Goal: Task Accomplishment & Management: Manage account settings

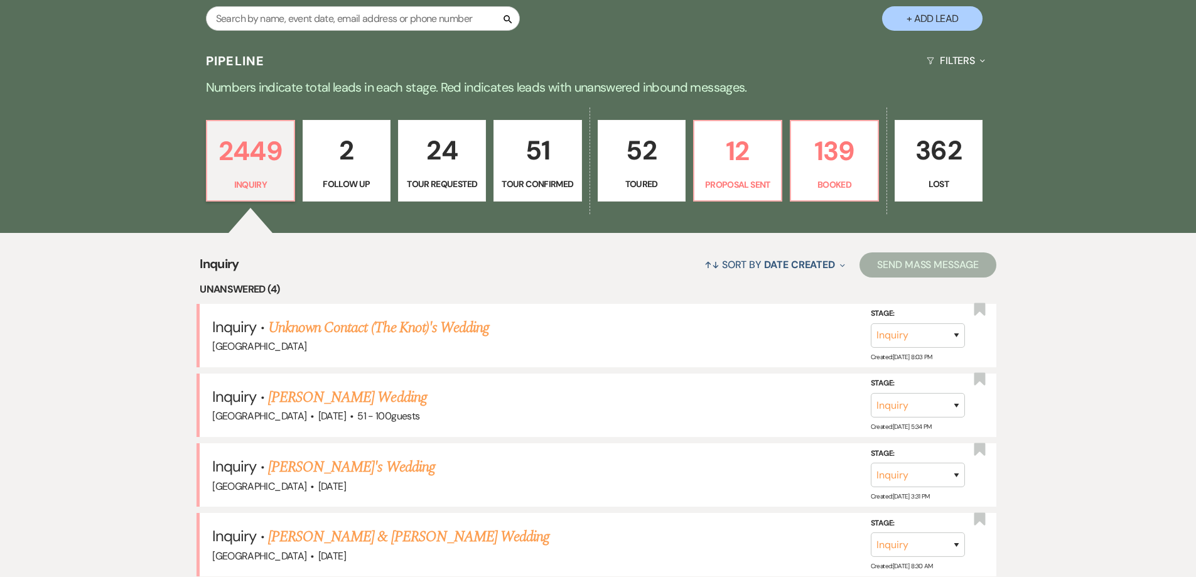
scroll to position [314, 0]
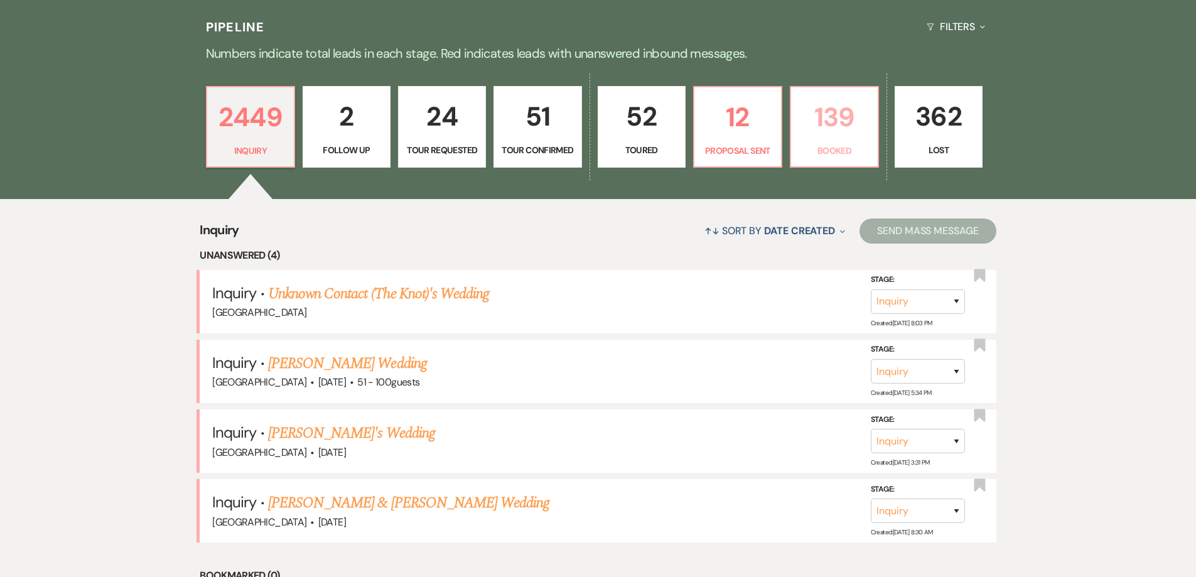
click at [825, 116] on p "139" at bounding box center [835, 117] width 72 height 42
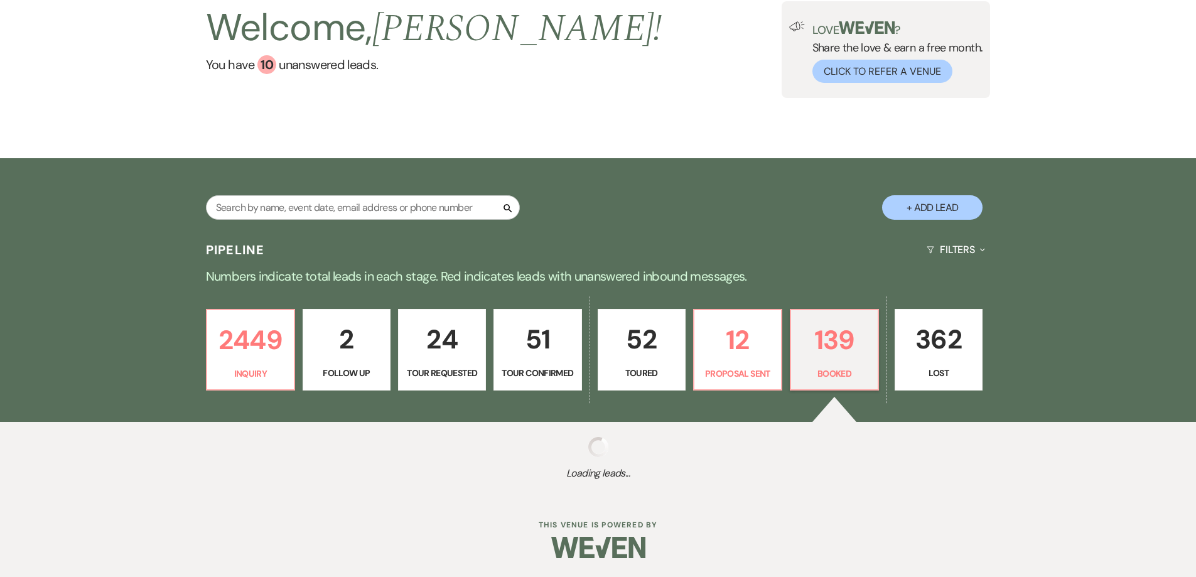
scroll to position [91, 0]
select select "7"
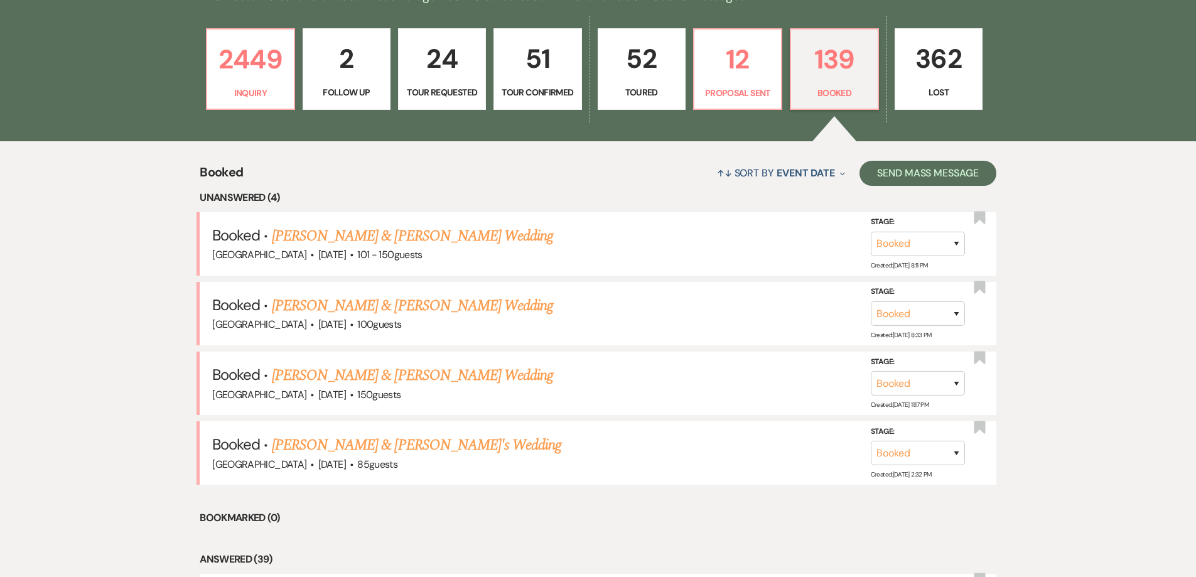
scroll to position [377, 0]
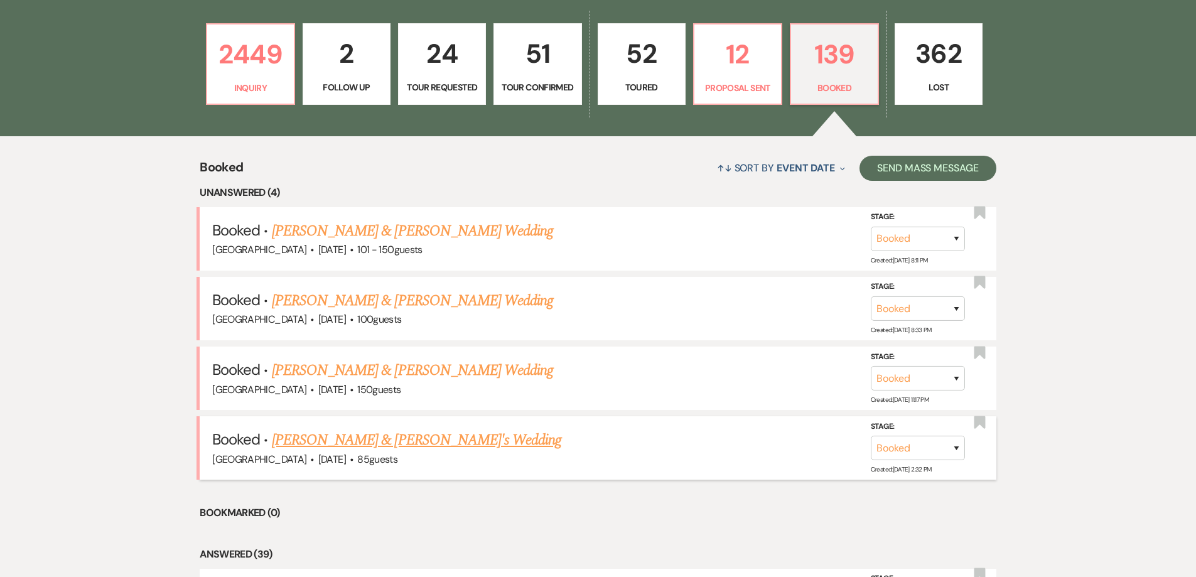
click at [384, 446] on link "[PERSON_NAME] & [PERSON_NAME]'s Wedding" at bounding box center [417, 440] width 290 height 23
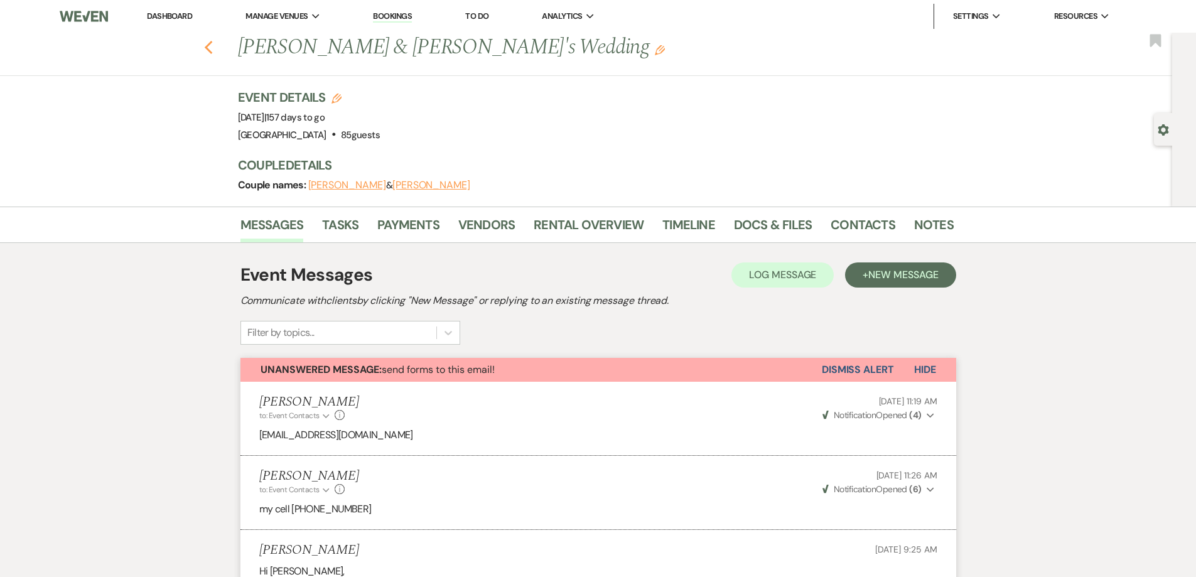
click at [212, 43] on icon "Previous" at bounding box center [208, 47] width 9 height 15
select select "7"
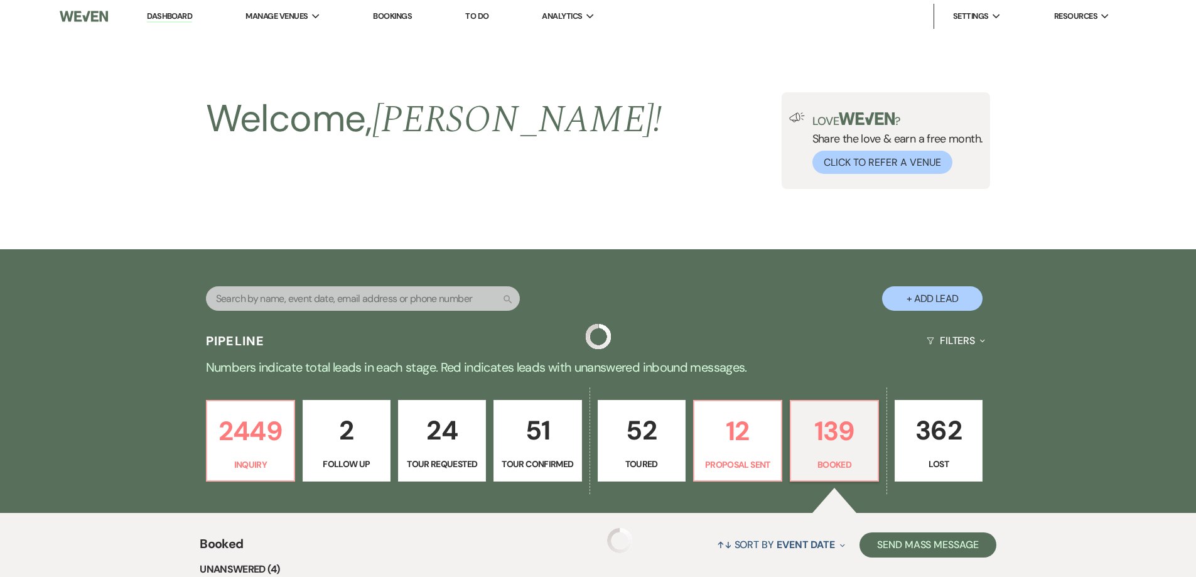
scroll to position [377, 0]
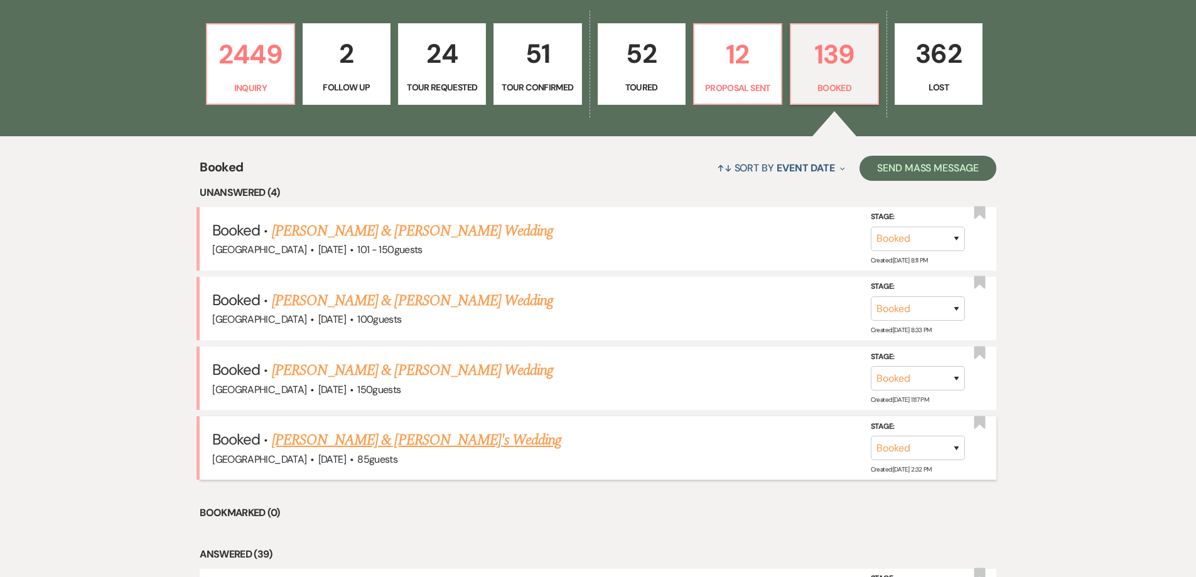
click at [354, 433] on link "[PERSON_NAME] & [PERSON_NAME]'s Wedding" at bounding box center [417, 440] width 290 height 23
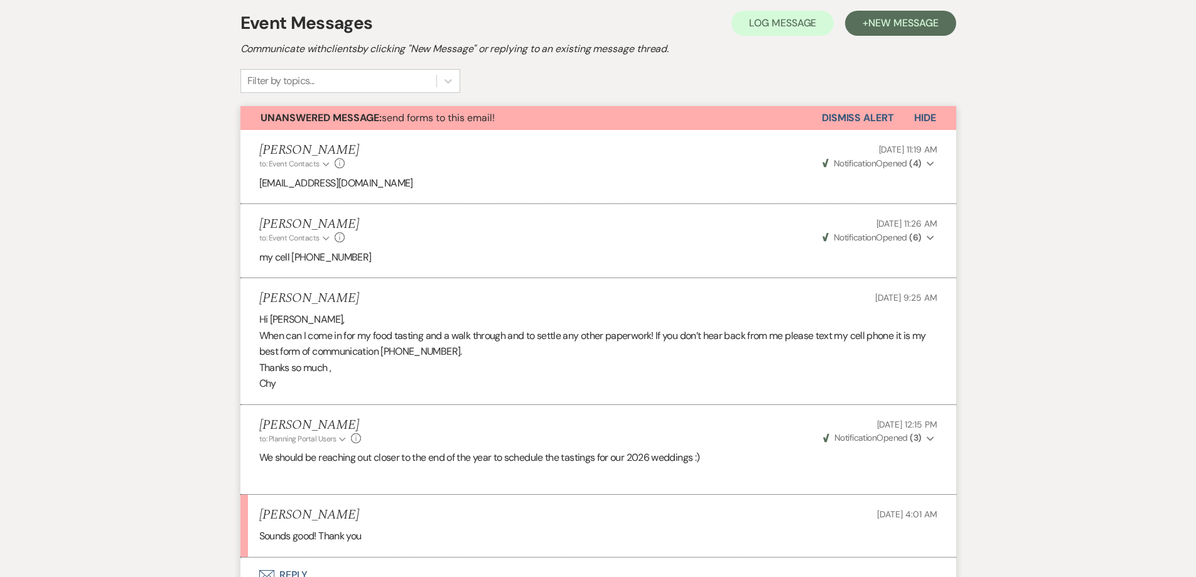
scroll to position [251, 0]
click at [880, 117] on button "Dismiss Alert" at bounding box center [858, 119] width 72 height 24
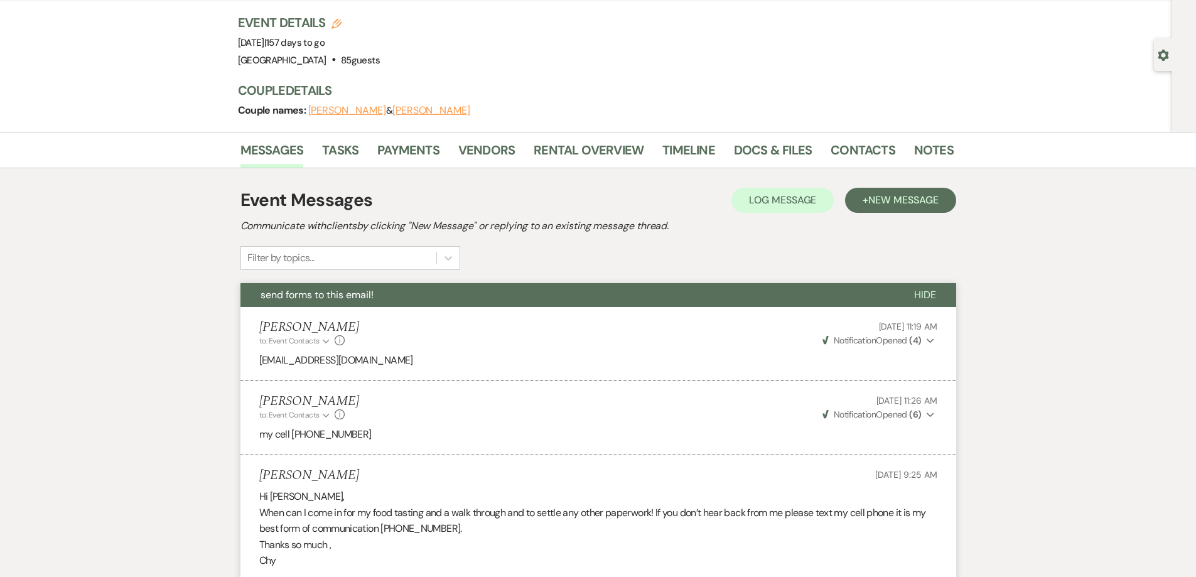
scroll to position [0, 0]
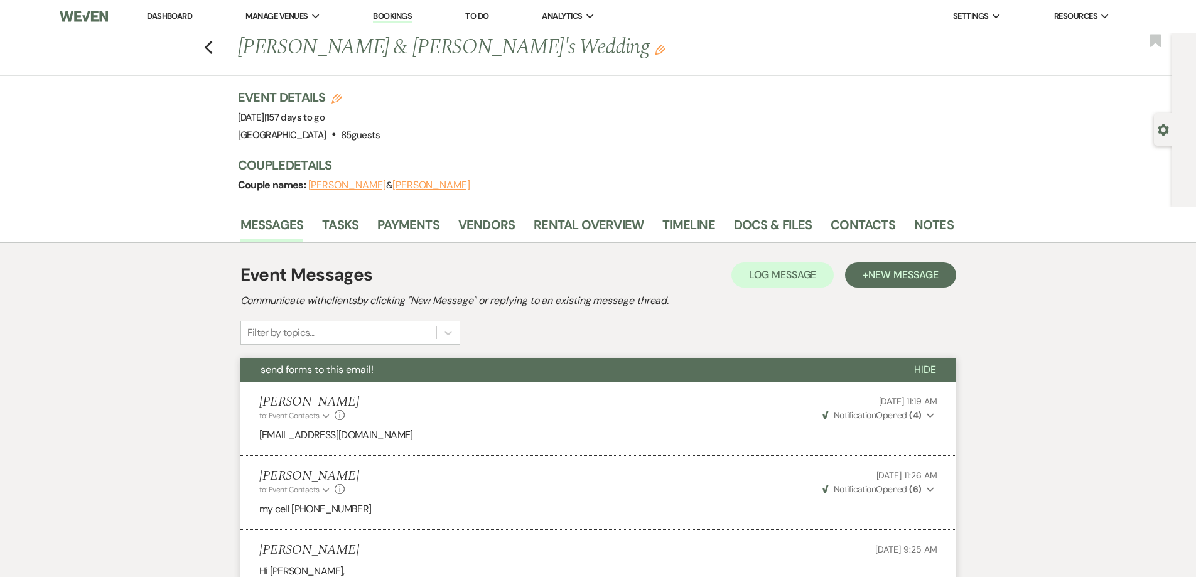
click at [206, 42] on div "Previous [PERSON_NAME] & [PERSON_NAME]'s Wedding Edit Bookmark" at bounding box center [583, 54] width 1179 height 43
click at [214, 46] on icon "Previous" at bounding box center [208, 47] width 9 height 15
select select "7"
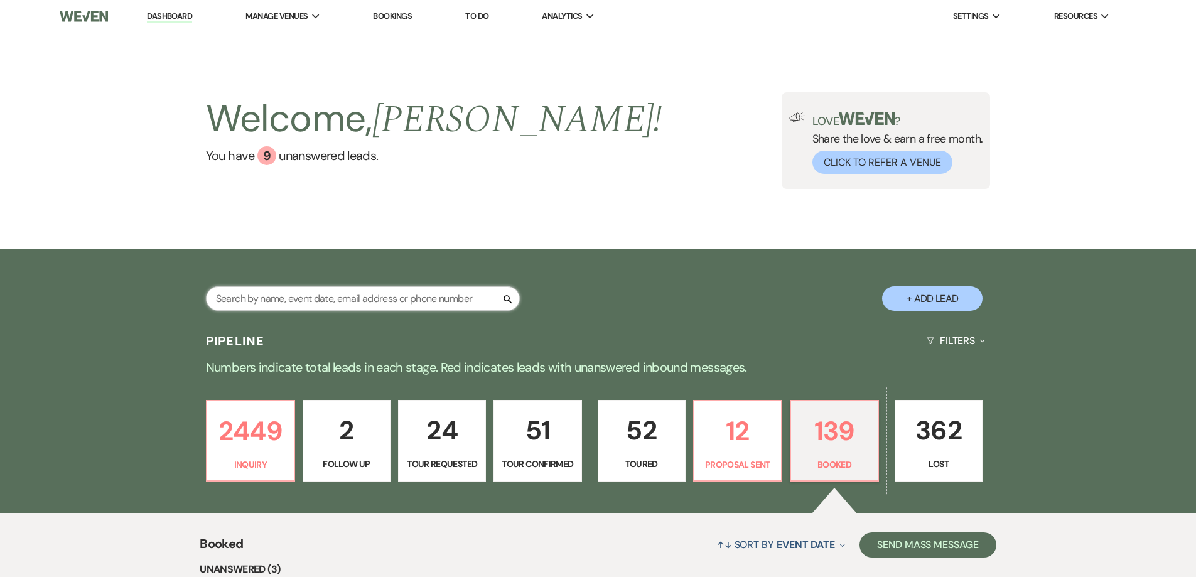
click at [330, 297] on input "text" at bounding box center [363, 298] width 314 height 24
type input "[PERSON_NAME]"
select select "6"
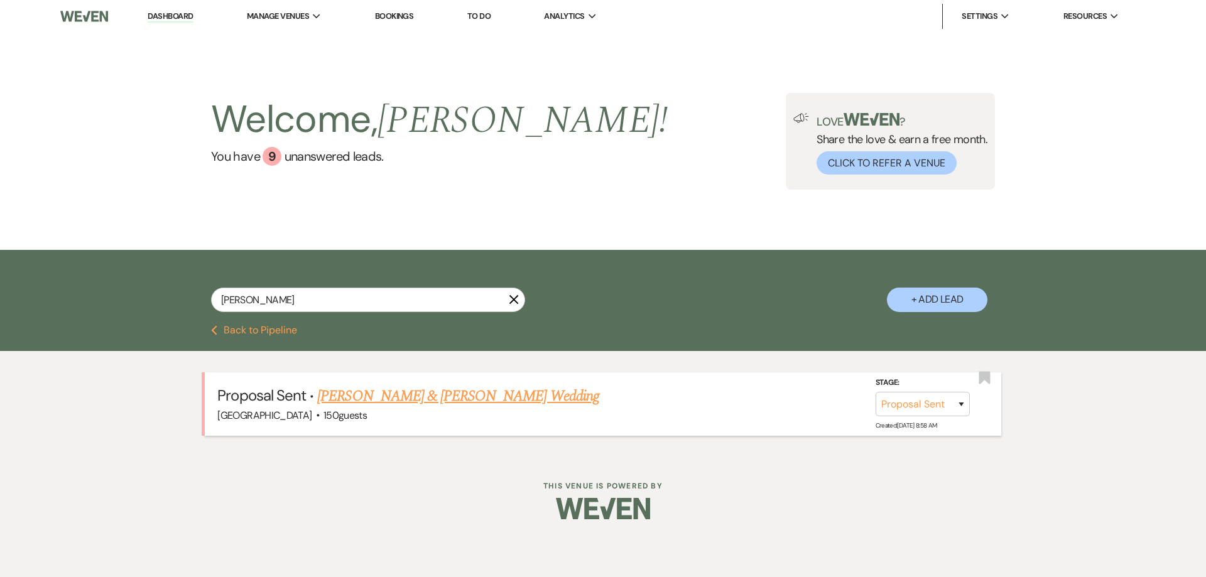
drag, startPoint x: 351, startPoint y: 382, endPoint x: 354, endPoint y: 392, distance: 10.4
click at [354, 382] on li "Proposal Sent · [PERSON_NAME] & [PERSON_NAME] Wedding [GEOGRAPHIC_DATA] · 150 g…" at bounding box center [603, 403] width 796 height 63
click at [355, 394] on link "[PERSON_NAME] & [PERSON_NAME] Wedding" at bounding box center [457, 396] width 281 height 23
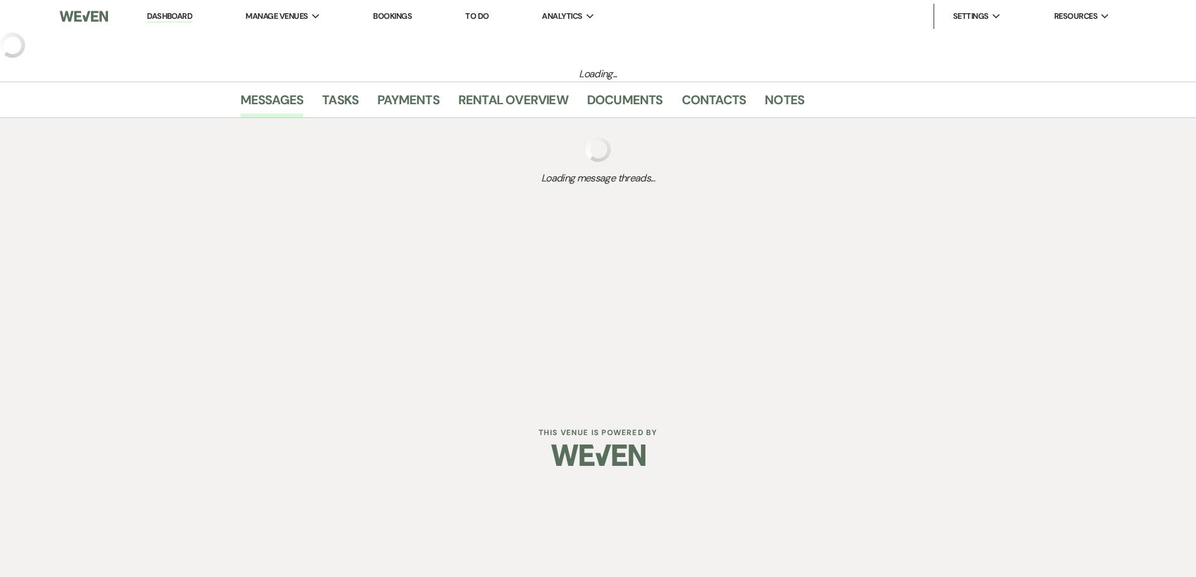
select select "6"
select select "5"
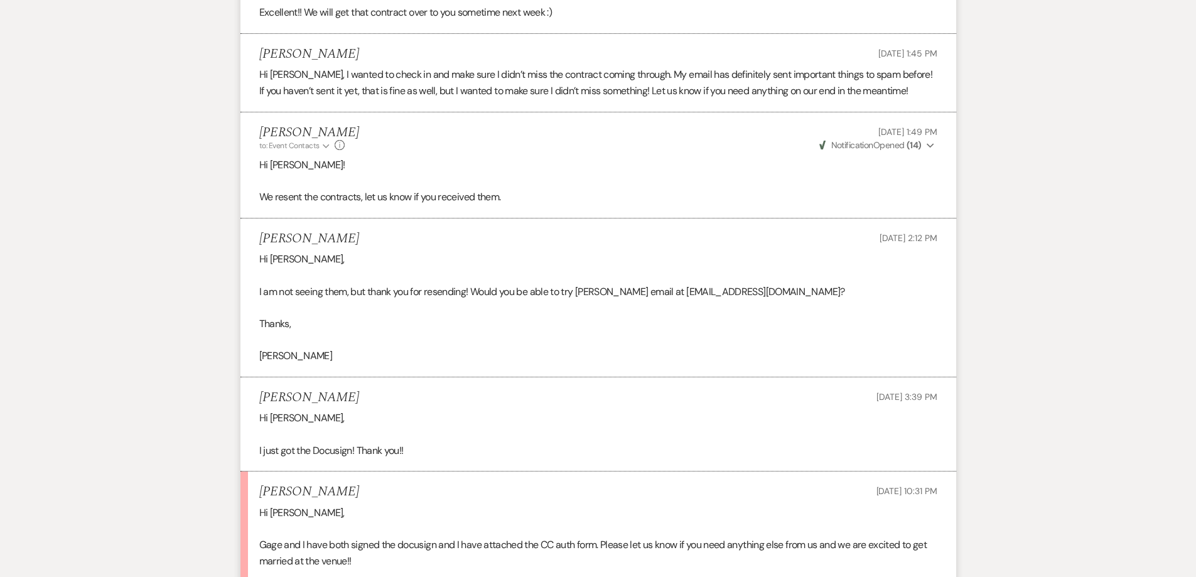
scroll to position [6466, 0]
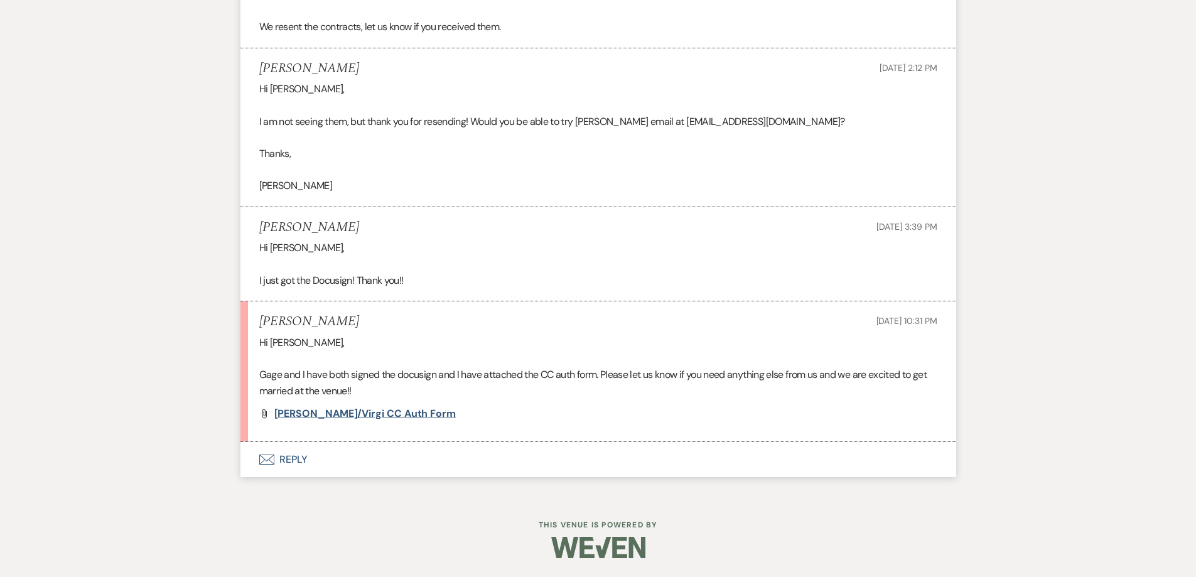
click at [339, 412] on span "[PERSON_NAME]/Virgi CC Auth Form" at bounding box center [364, 413] width 181 height 13
click at [289, 463] on button "Envelope Reply" at bounding box center [599, 459] width 716 height 35
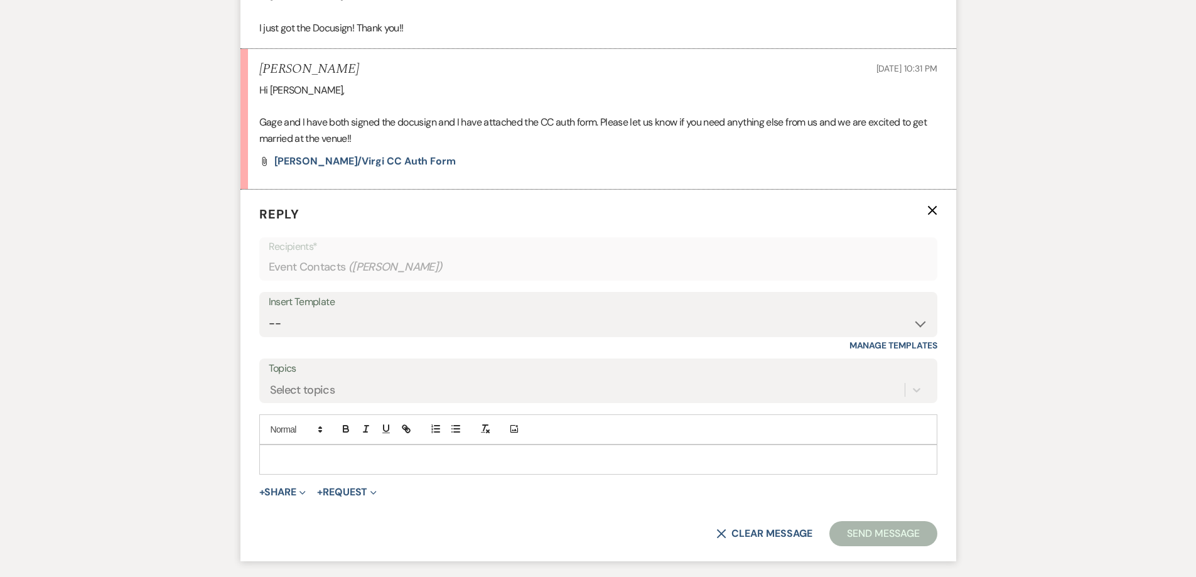
scroll to position [6706, 0]
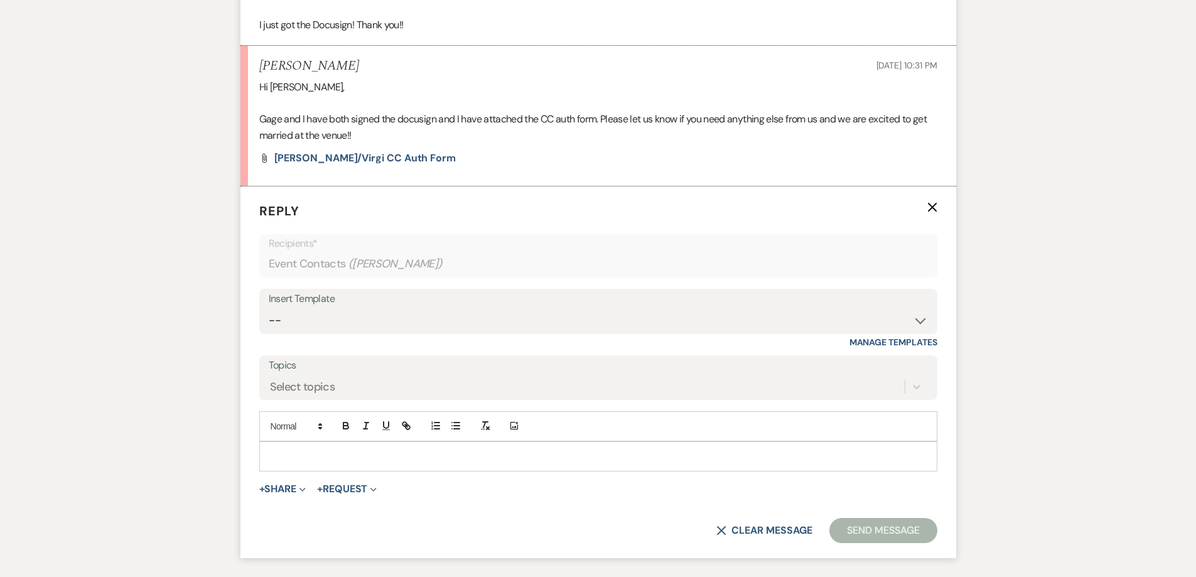
click at [313, 463] on p at bounding box center [598, 457] width 658 height 14
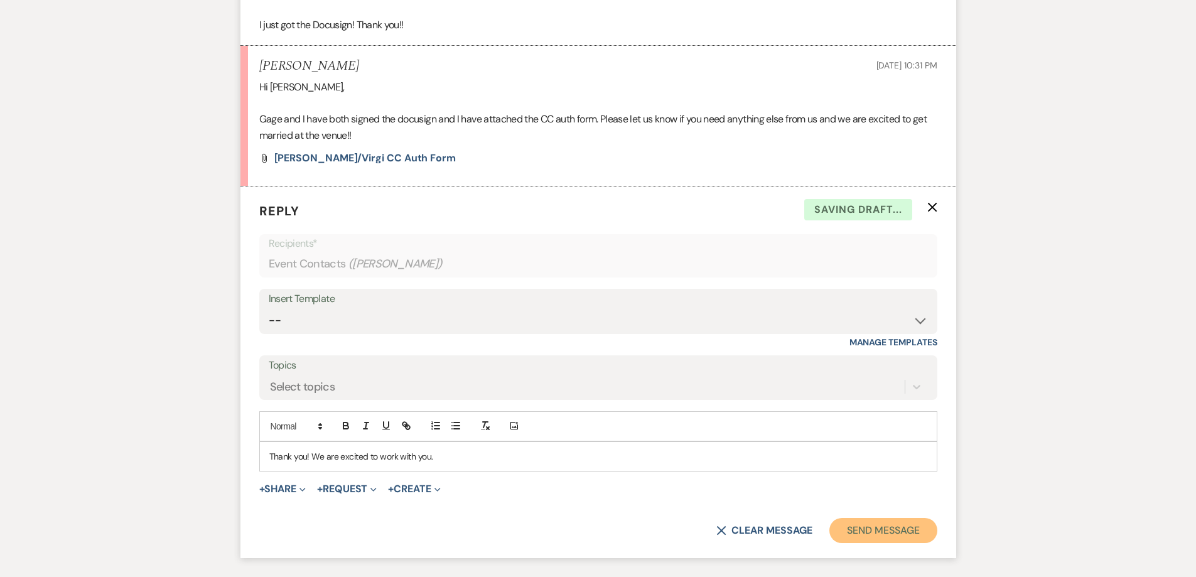
click at [919, 543] on button "Send Message" at bounding box center [883, 530] width 107 height 25
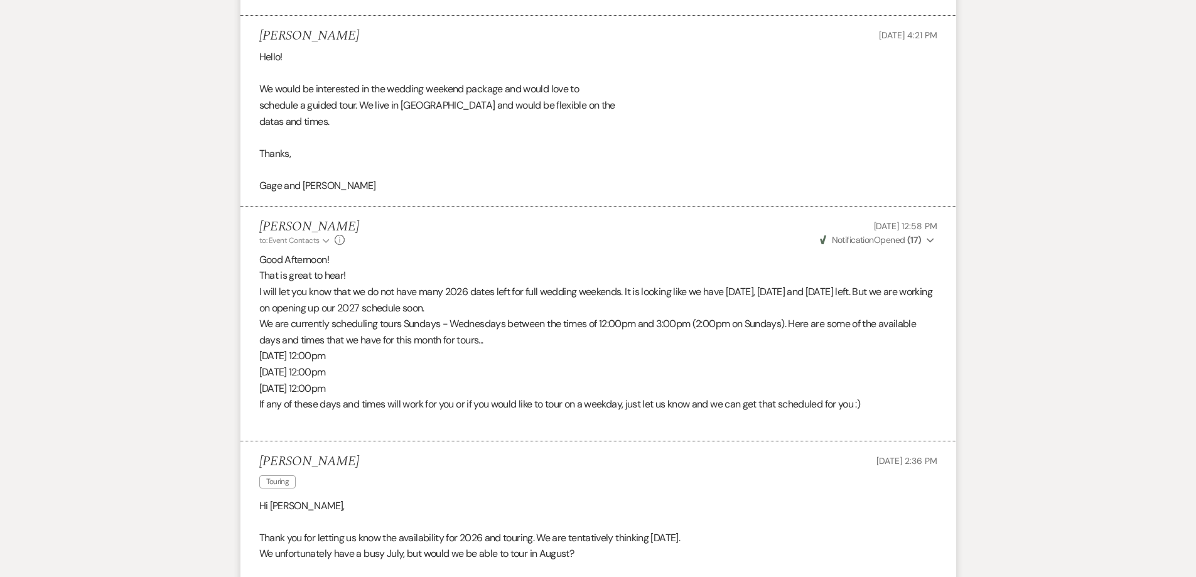
scroll to position [0, 0]
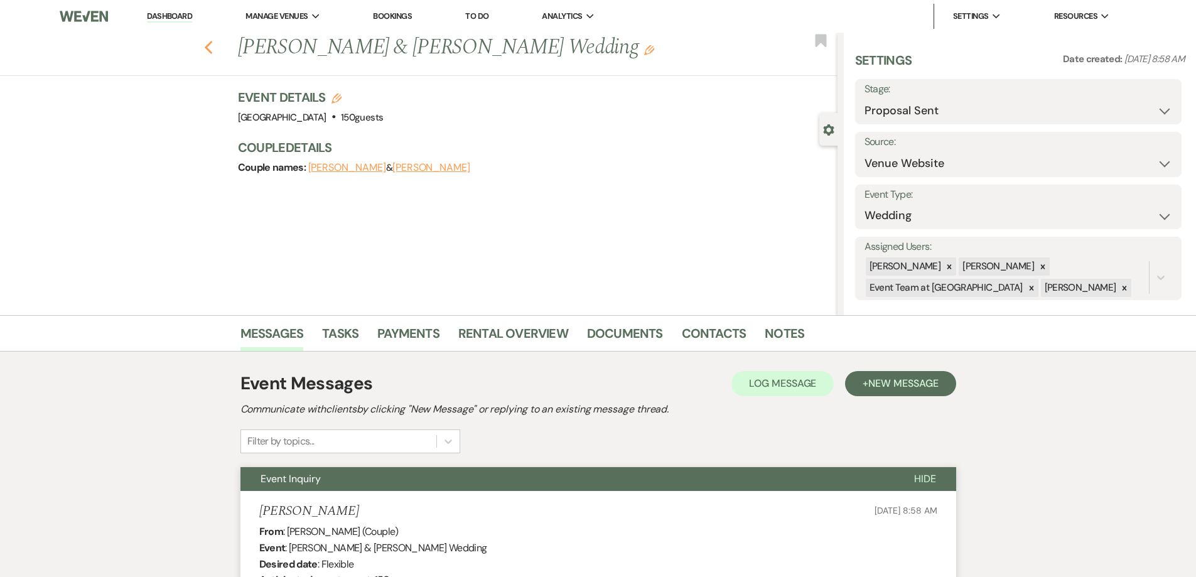
click at [212, 49] on use "button" at bounding box center [208, 48] width 8 height 14
select select "6"
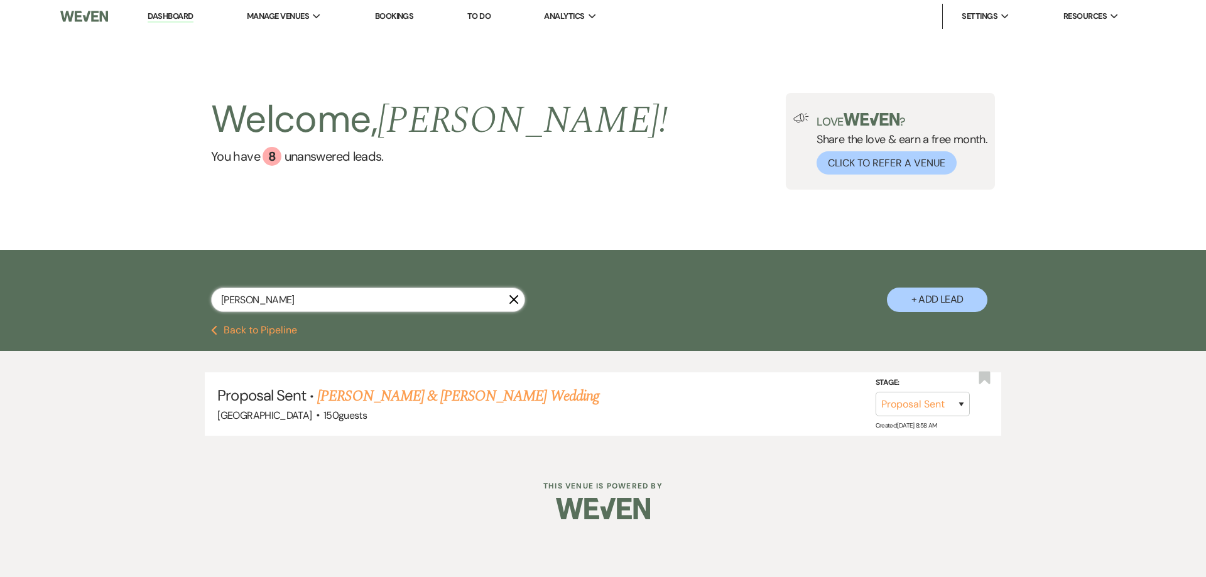
drag, startPoint x: 271, startPoint y: 299, endPoint x: 198, endPoint y: 289, distance: 73.5
click at [198, 289] on div "[PERSON_NAME] X + Add Lead" at bounding box center [603, 289] width 904 height 66
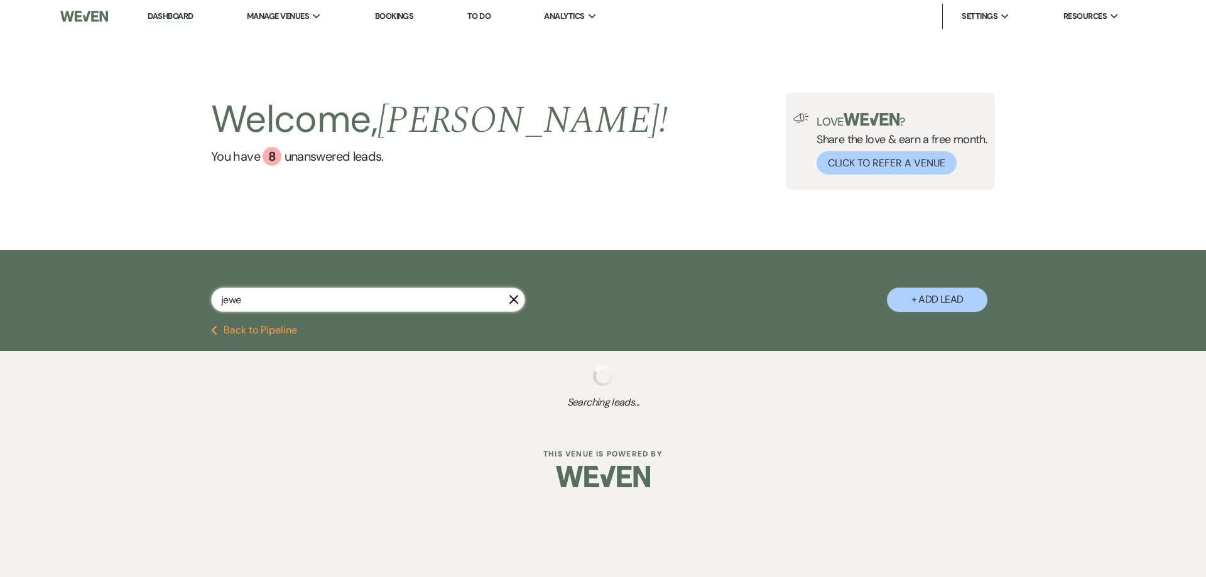
type input "jewel"
select select "6"
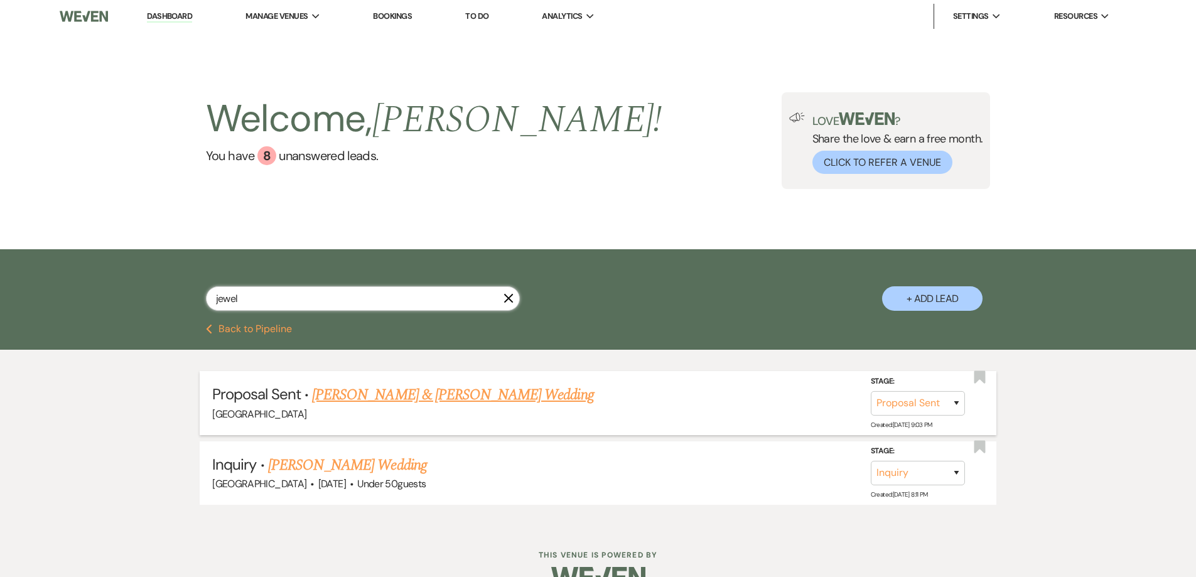
type input "jewel"
click at [381, 392] on link "[PERSON_NAME] & [PERSON_NAME] Wedding" at bounding box center [452, 395] width 281 height 23
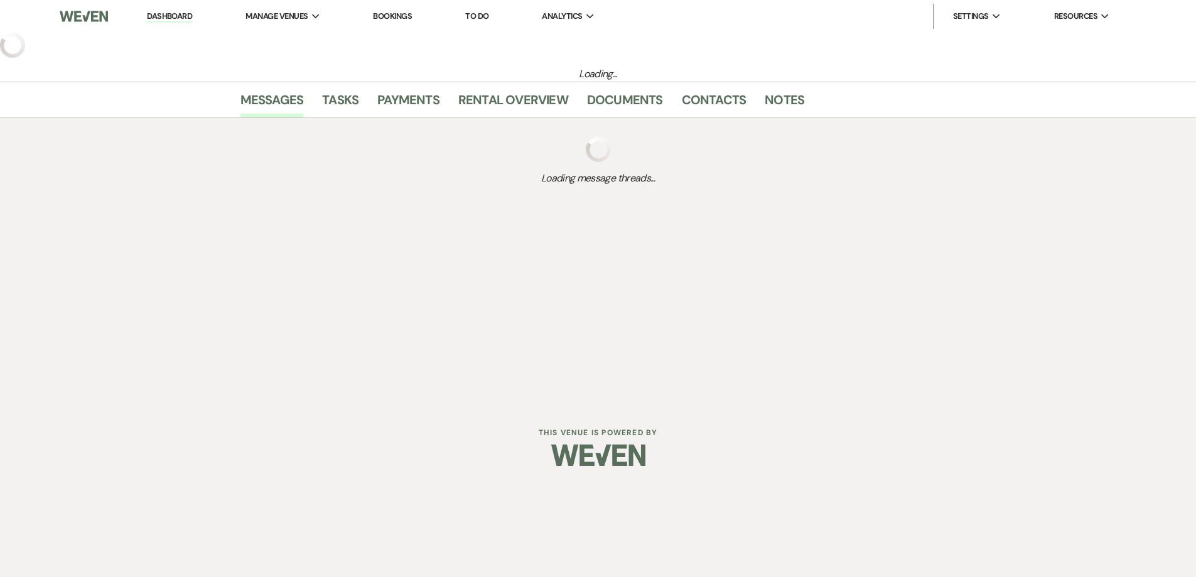
select select "6"
select select "5"
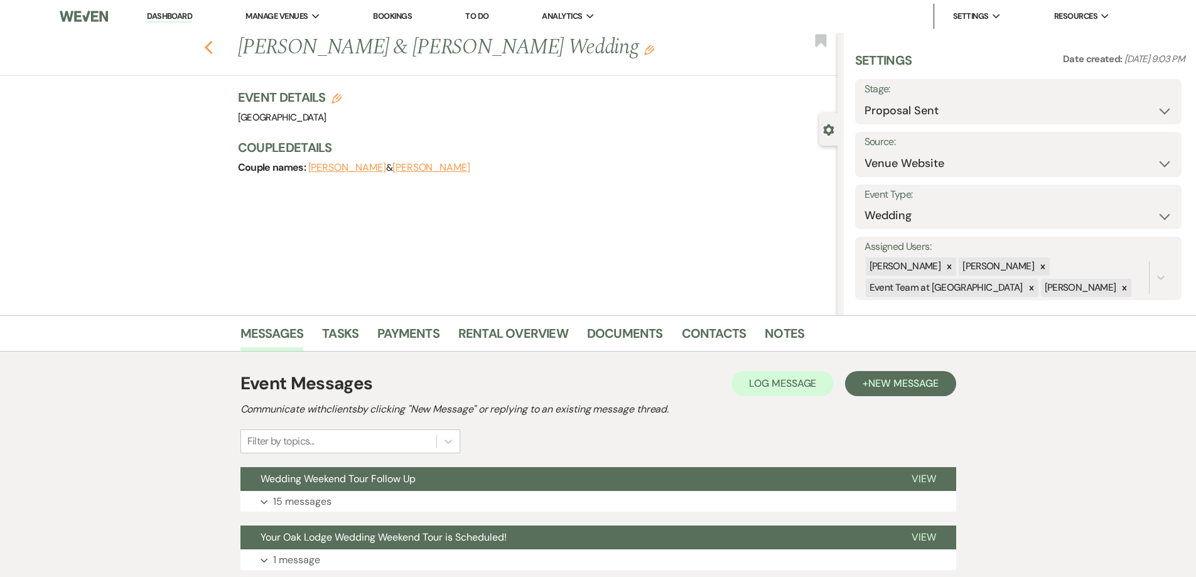
click at [214, 49] on icon "Previous" at bounding box center [208, 47] width 9 height 15
select select "6"
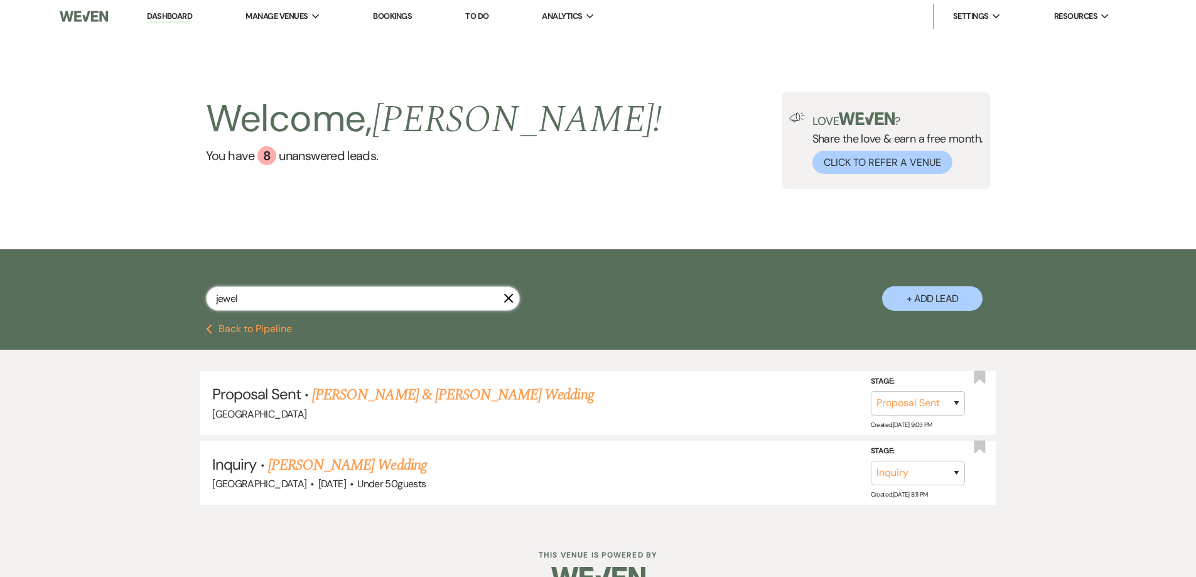
drag, startPoint x: 253, startPoint y: 299, endPoint x: 207, endPoint y: 293, distance: 46.2
click at [222, 296] on input "jewel" at bounding box center [363, 298] width 314 height 24
type input "j"
type input "[PERSON_NAME]"
select select "6"
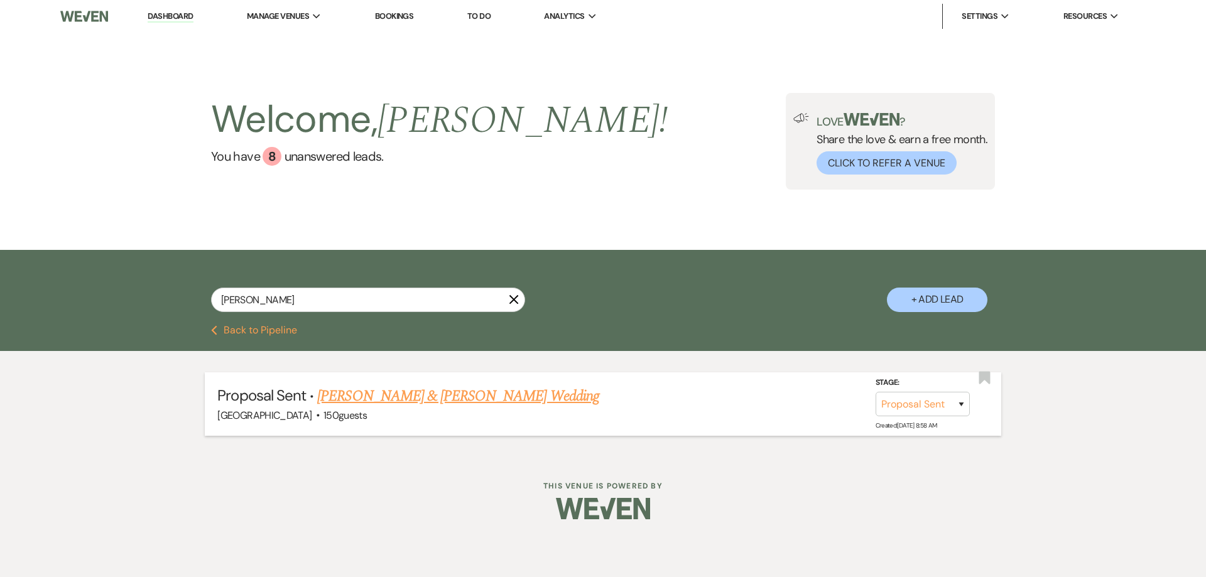
click at [436, 389] on link "[PERSON_NAME] & [PERSON_NAME] Wedding" at bounding box center [457, 396] width 281 height 23
select select "6"
select select "5"
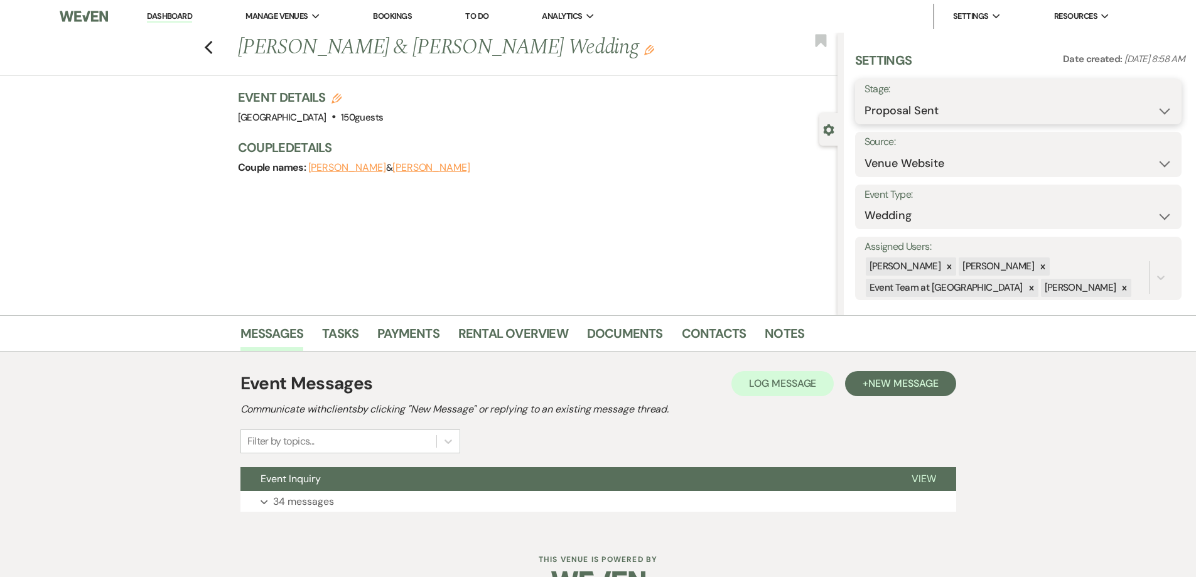
click at [961, 110] on select "Inquiry Follow Up Tour Requested Tour Confirmed Toured Proposal Sent Booked Lost" at bounding box center [1019, 111] width 308 height 24
select select "7"
click at [865, 99] on select "Inquiry Follow Up Tour Requested Tour Confirmed Toured Proposal Sent Booked Lost" at bounding box center [1019, 111] width 308 height 24
click at [1128, 104] on button "Save" at bounding box center [1146, 101] width 71 height 25
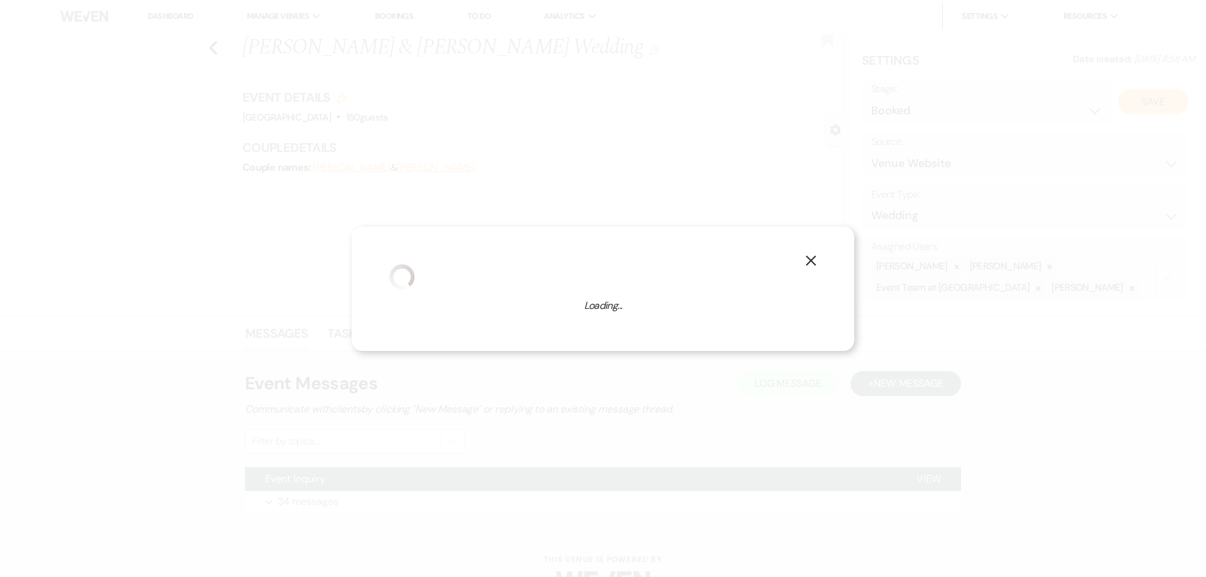
select select "1"
select select "651"
select select "false"
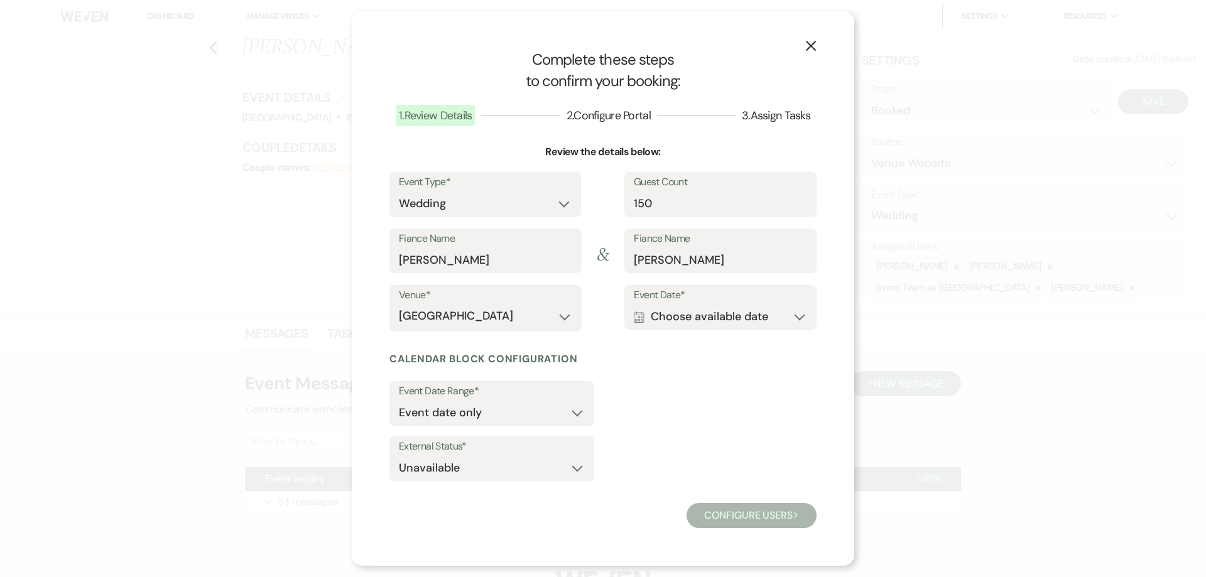
click at [747, 514] on button "Configure users Next" at bounding box center [751, 515] width 130 height 25
click at [720, 319] on button "Calendar Choose available date Expand" at bounding box center [720, 316] width 173 height 25
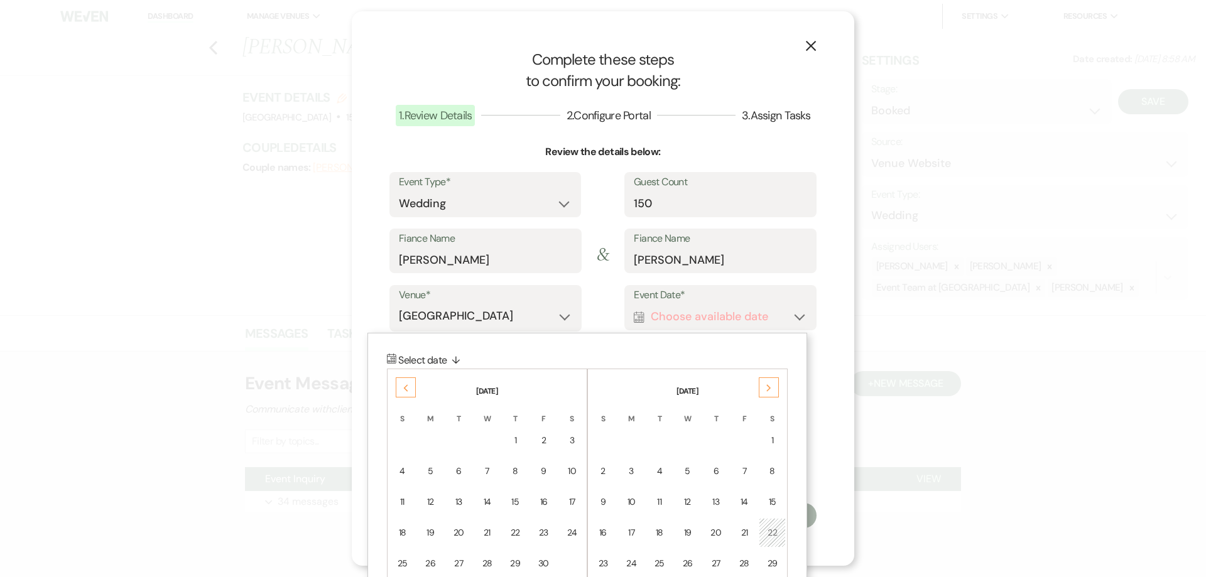
click at [766, 388] on icon "Next" at bounding box center [769, 388] width 6 height 8
click at [767, 507] on div "21" at bounding box center [772, 501] width 11 height 13
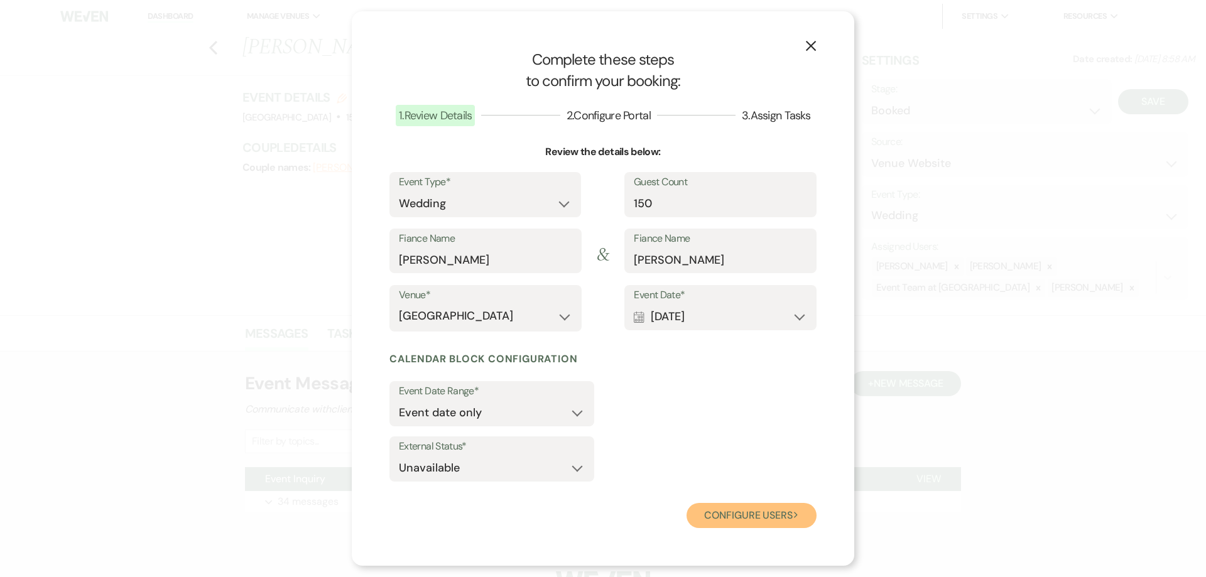
click at [739, 521] on button "Configure users Next" at bounding box center [751, 515] width 130 height 25
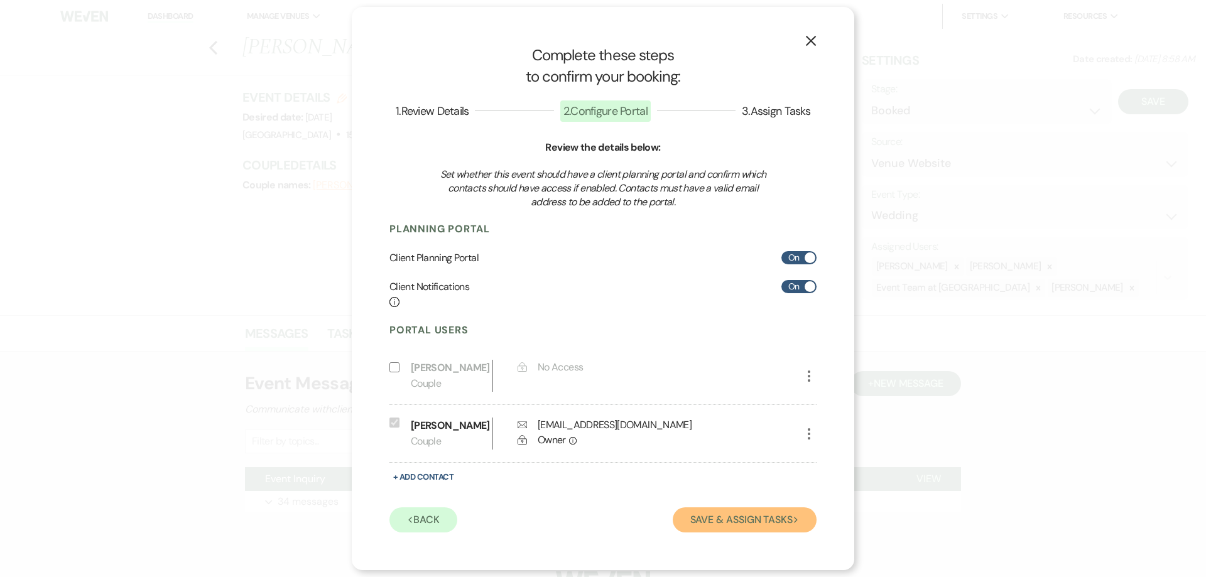
click at [735, 533] on button "Save & Assign Tasks Next" at bounding box center [745, 519] width 144 height 25
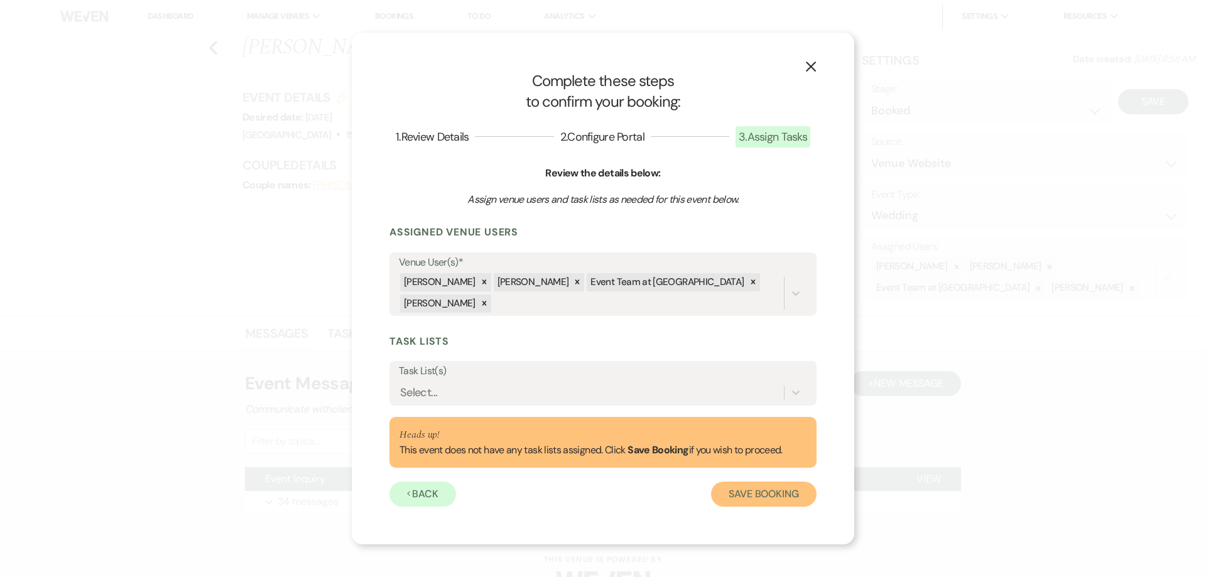
click at [755, 486] on button "Save Booking" at bounding box center [764, 494] width 106 height 25
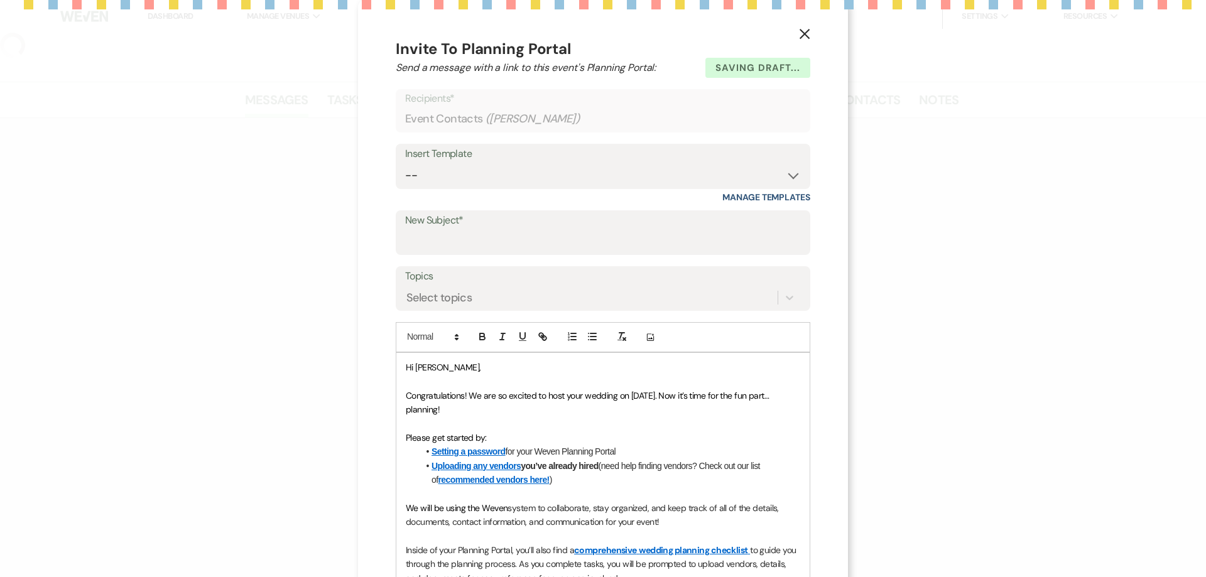
select select "5"
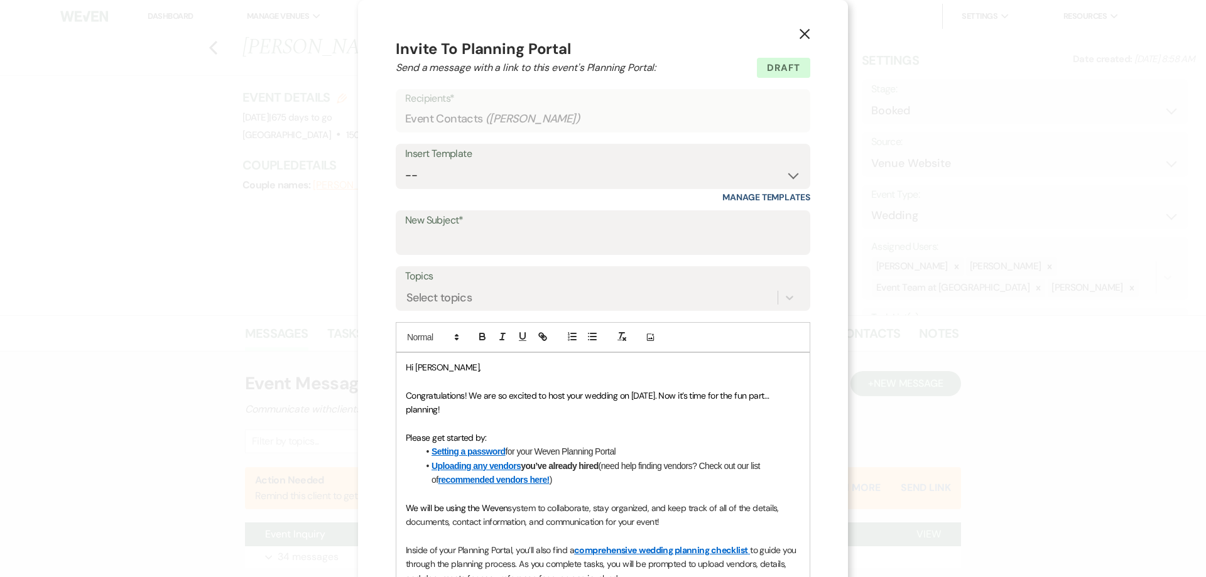
click at [799, 31] on use "button" at bounding box center [804, 34] width 10 height 10
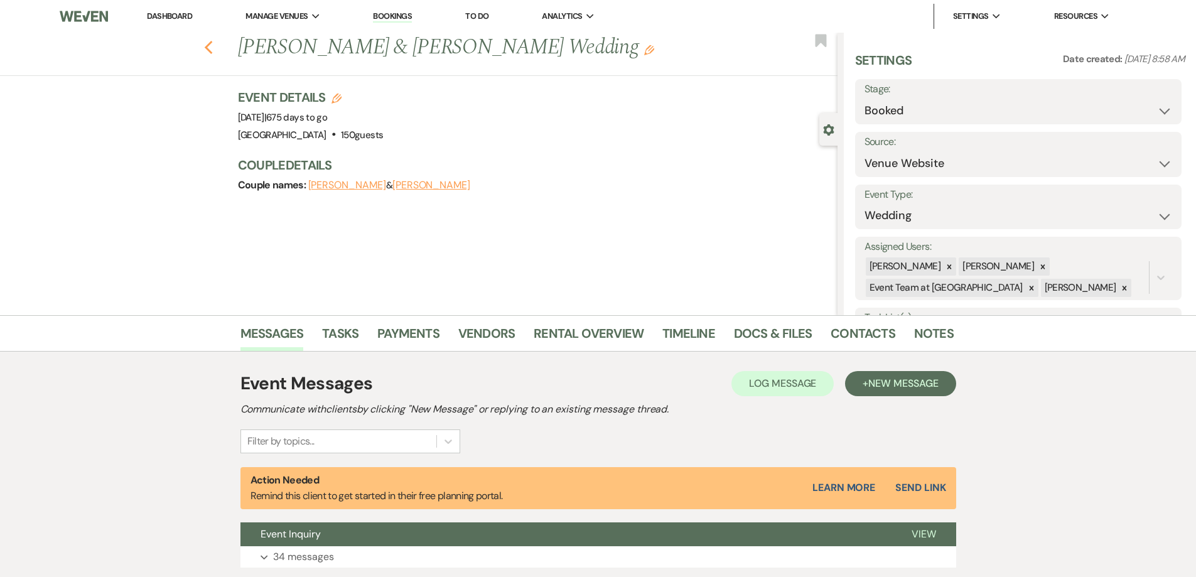
click at [214, 41] on icon "Previous" at bounding box center [208, 47] width 9 height 15
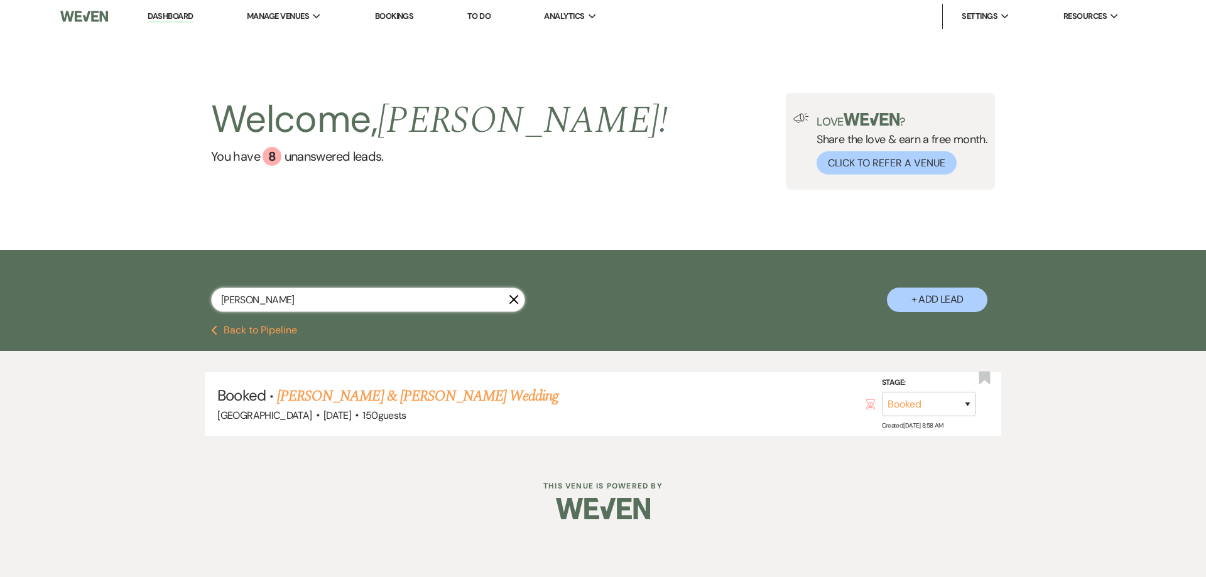
drag, startPoint x: 256, startPoint y: 293, endPoint x: 202, endPoint y: 289, distance: 54.7
click at [212, 292] on div "[PERSON_NAME]" at bounding box center [368, 300] width 314 height 24
type input "[PERSON_NAME]"
select select "6"
type input "[PERSON_NAME]"
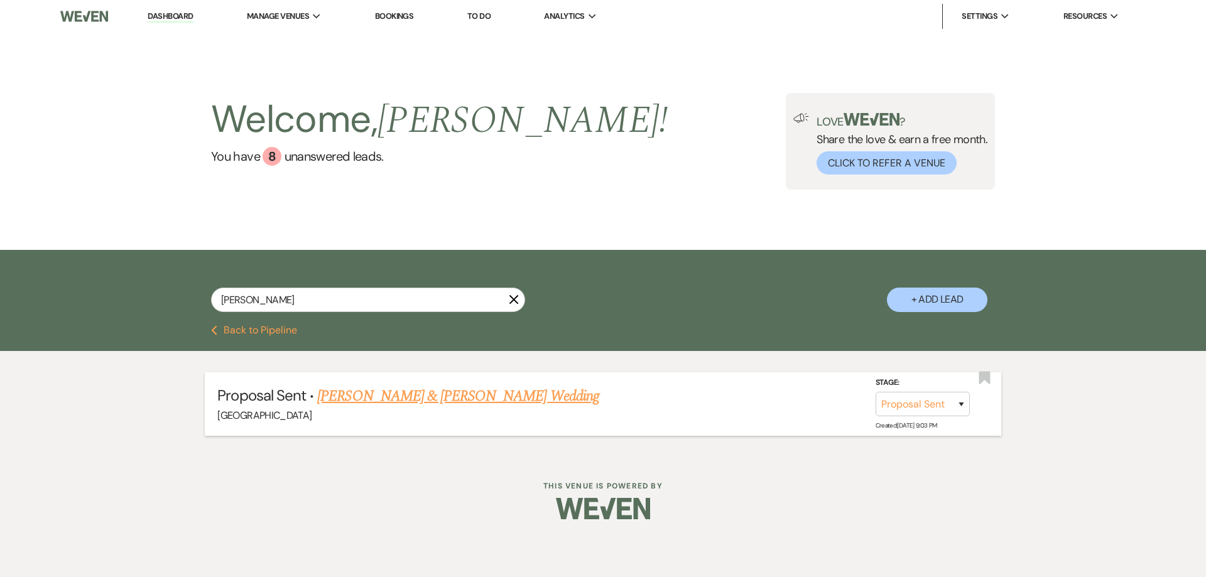
click at [381, 391] on link "[PERSON_NAME] & [PERSON_NAME] Wedding" at bounding box center [457, 396] width 281 height 23
select select "6"
select select "5"
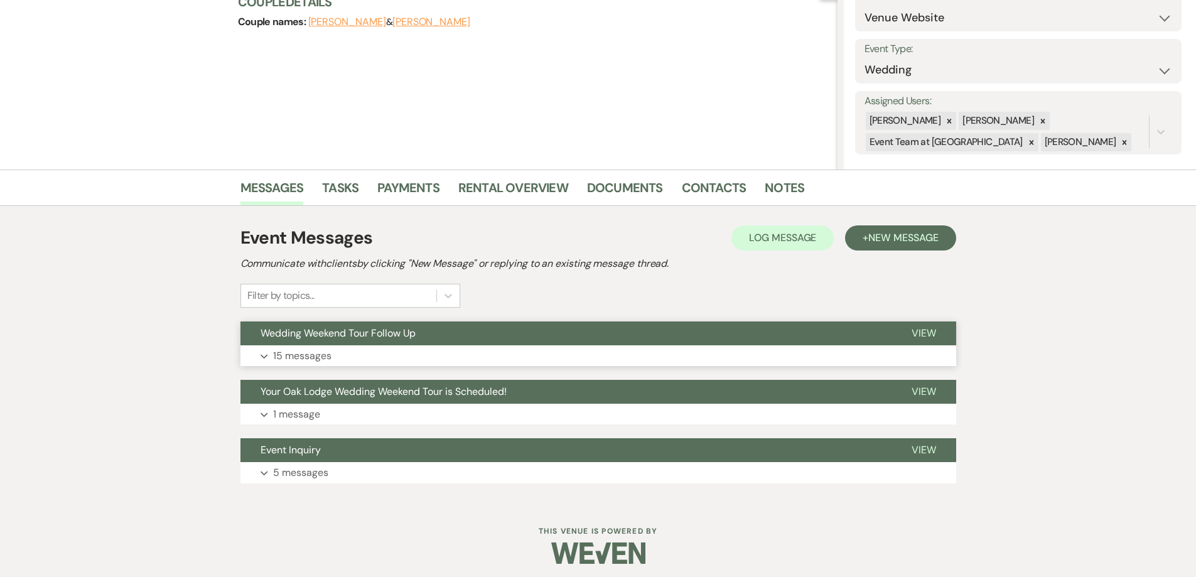
scroll to position [151, 0]
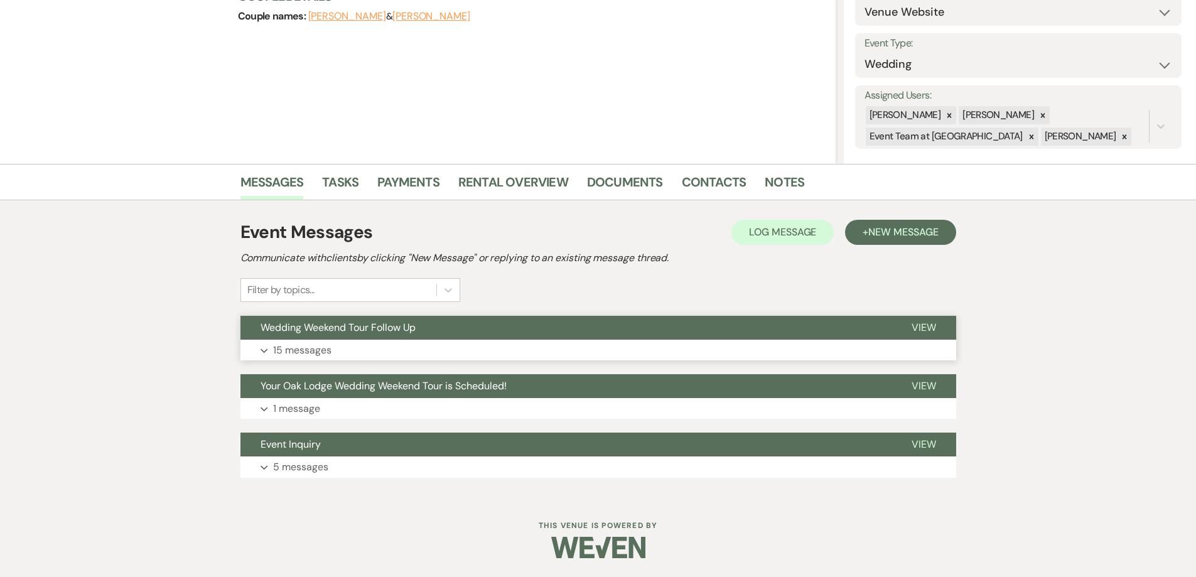
click at [329, 357] on p "15 messages" at bounding box center [302, 350] width 58 height 16
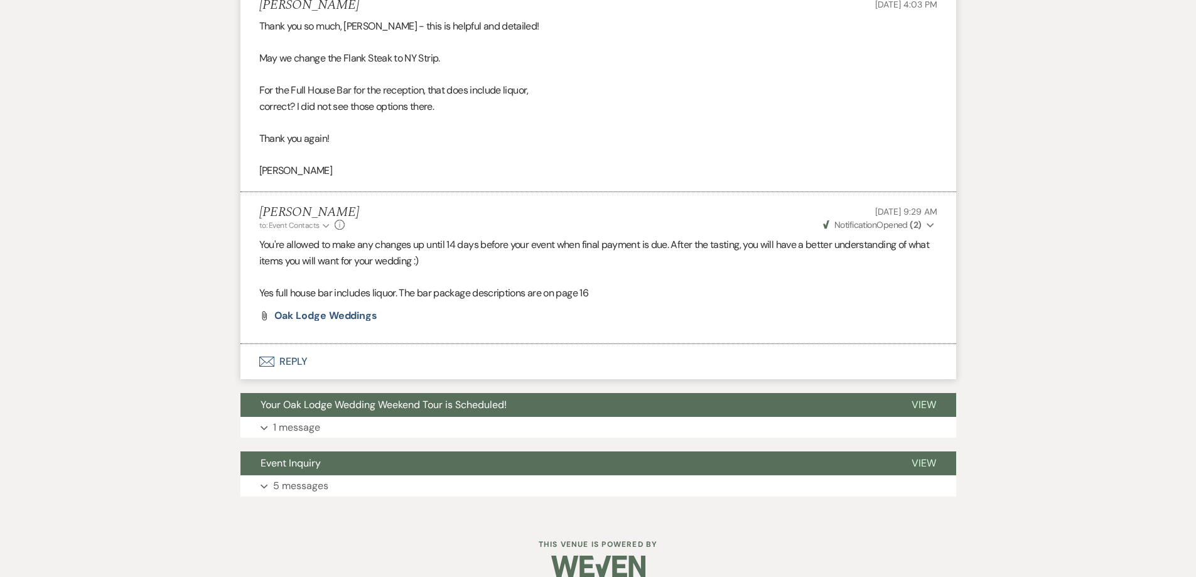
scroll to position [2808, 0]
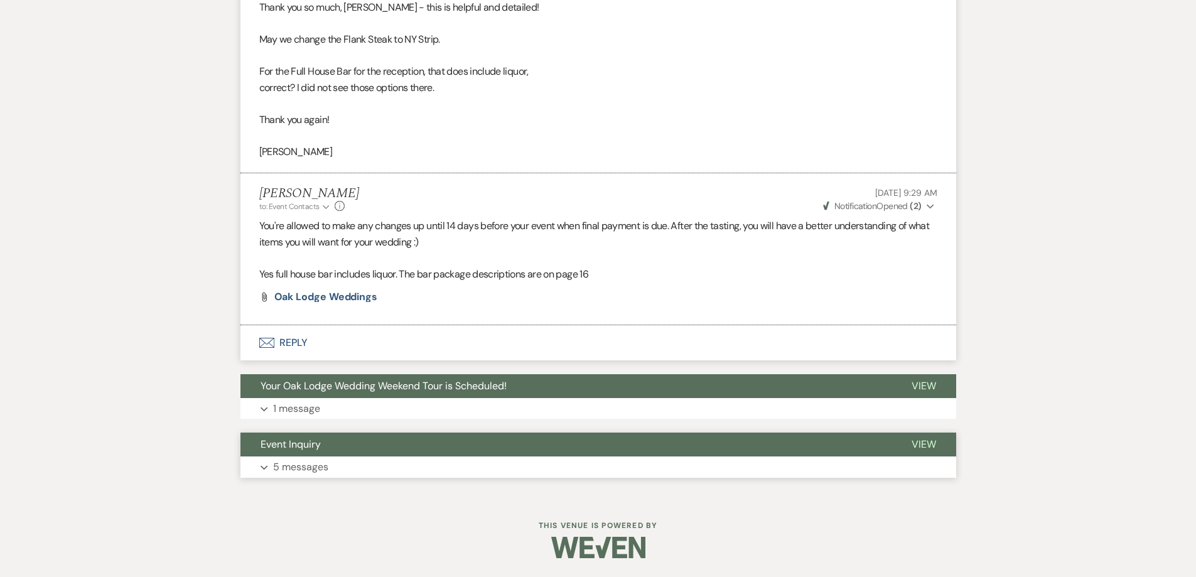
click at [297, 463] on p "5 messages" at bounding box center [300, 467] width 55 height 16
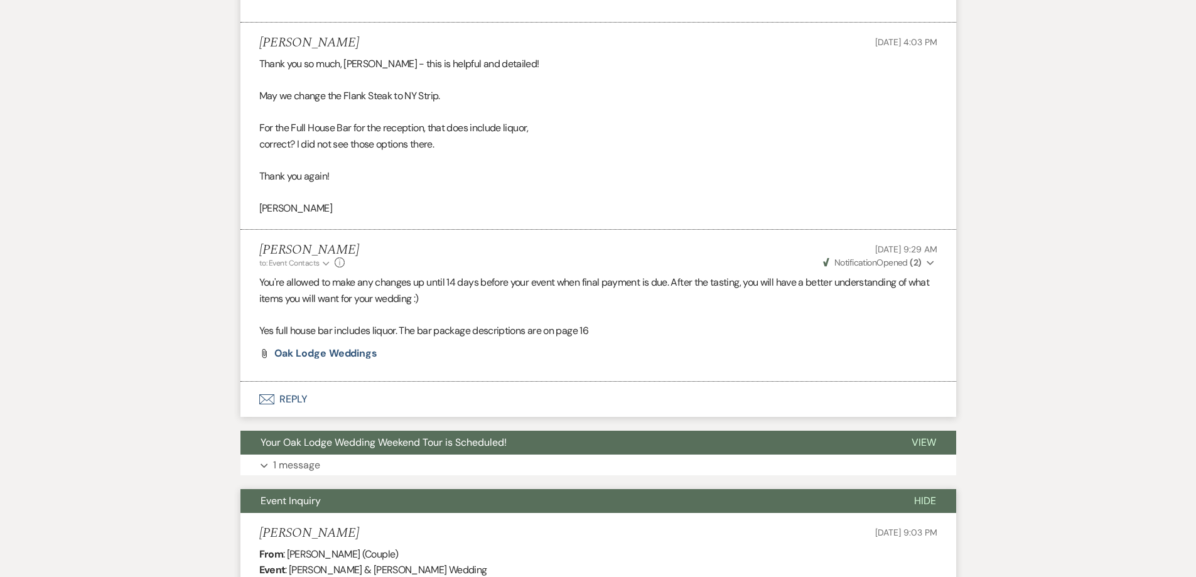
scroll to position [2872, 0]
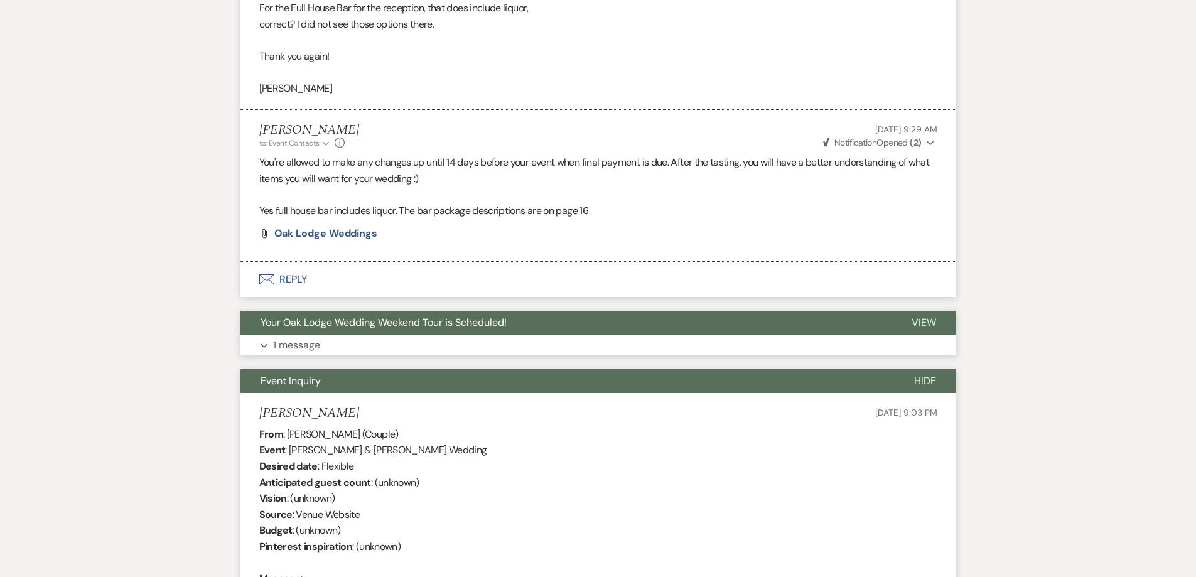
click at [293, 350] on p "1 message" at bounding box center [296, 345] width 47 height 16
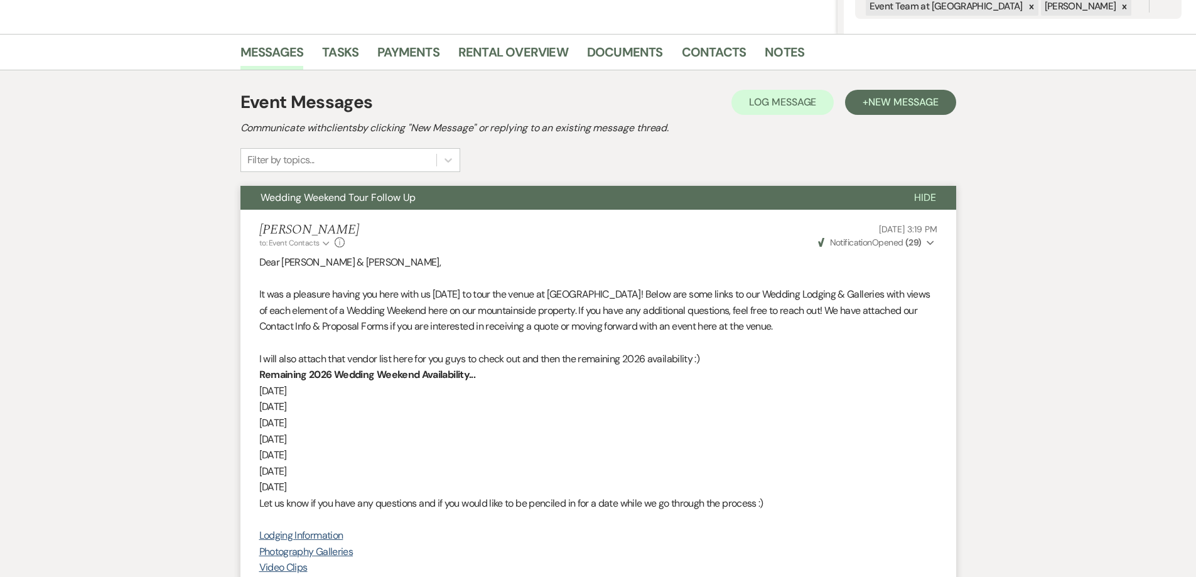
scroll to position [0, 0]
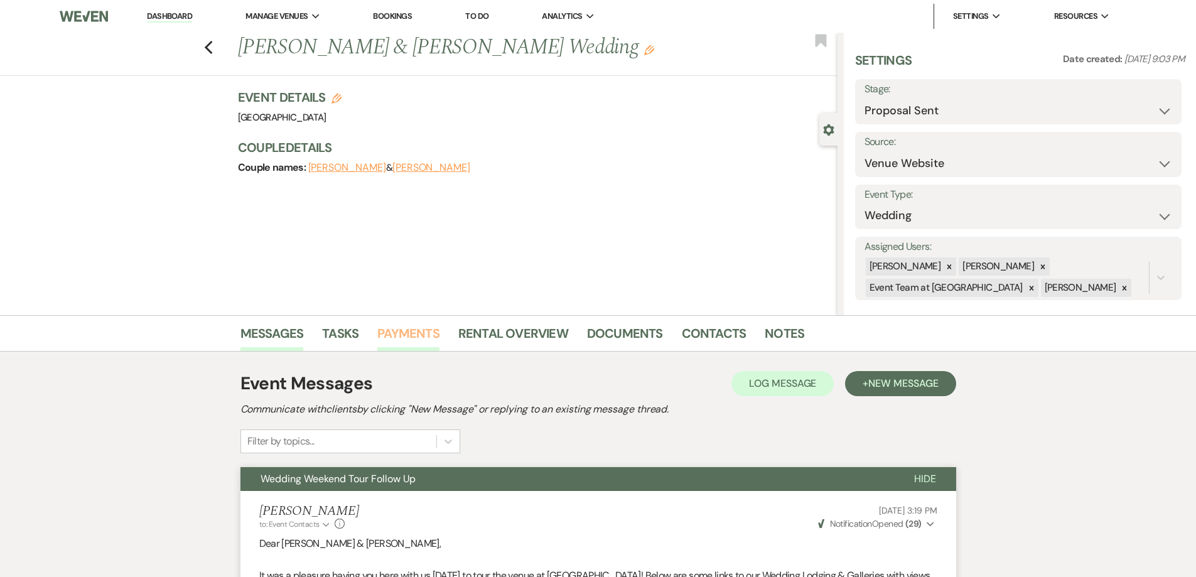
click at [401, 335] on link "Payments" at bounding box center [408, 337] width 62 height 28
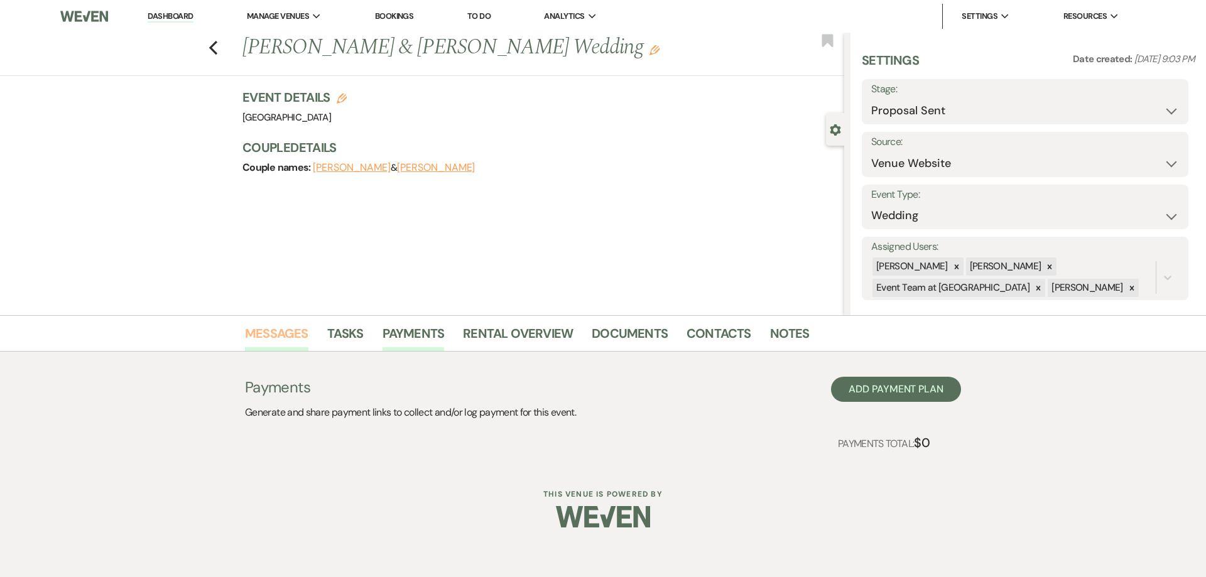
click at [273, 337] on link "Messages" at bounding box center [276, 337] width 63 height 28
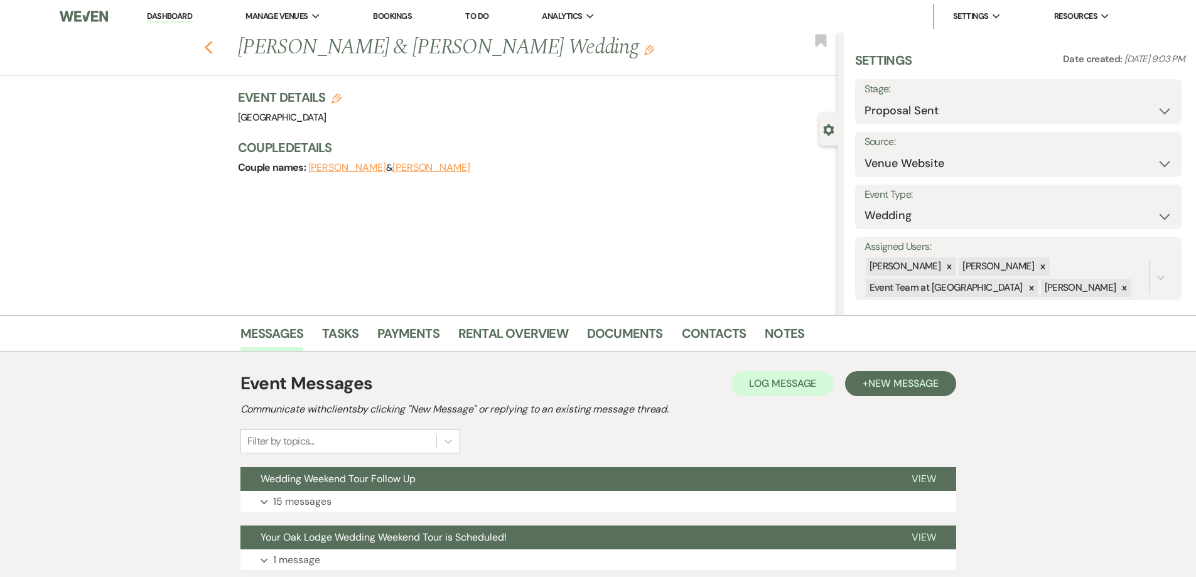
click at [212, 51] on icon "Previous" at bounding box center [208, 47] width 9 height 15
select select "6"
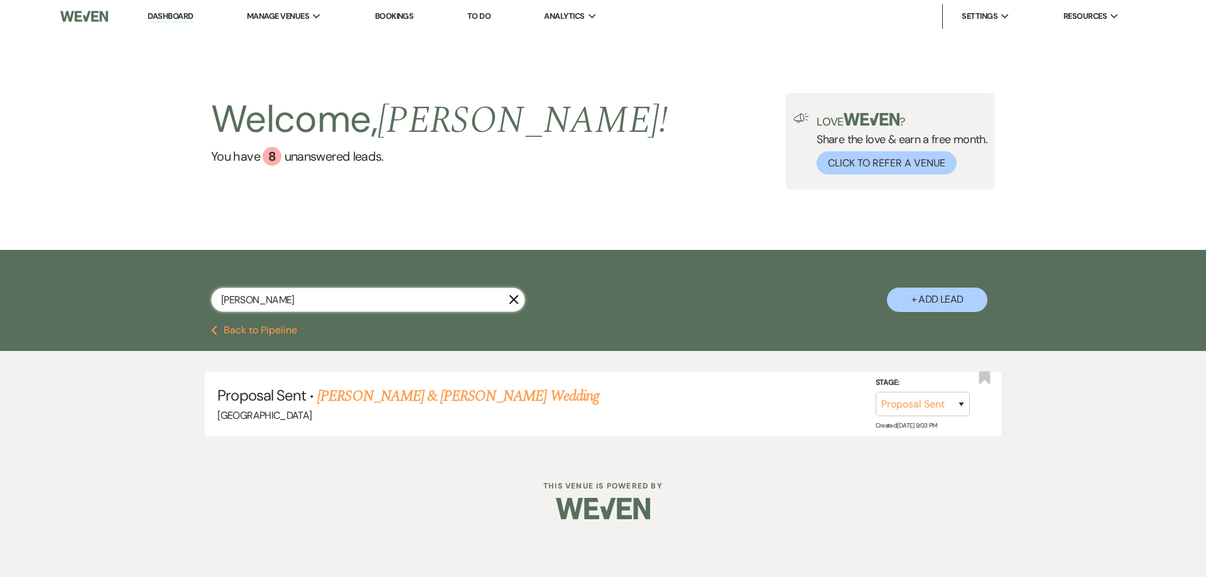
drag, startPoint x: 269, startPoint y: 303, endPoint x: 170, endPoint y: 289, distance: 100.2
click at [170, 289] on div "romeo X + Add Lead" at bounding box center [603, 289] width 904 height 66
type input "[PERSON_NAME]"
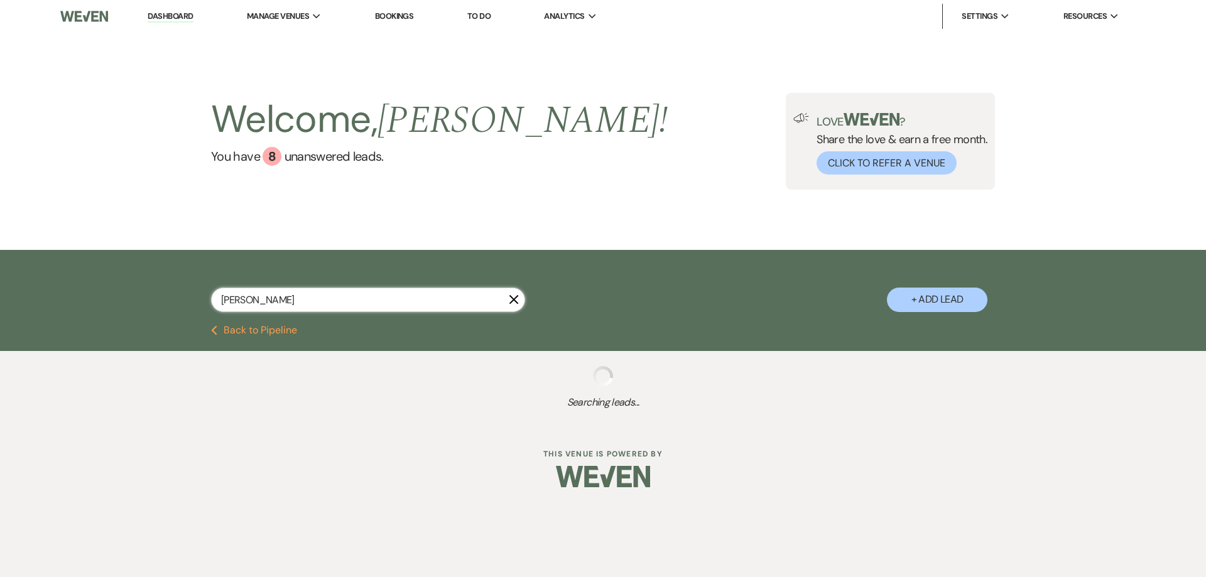
select select "6"
select select "5"
select select "2"
select select "8"
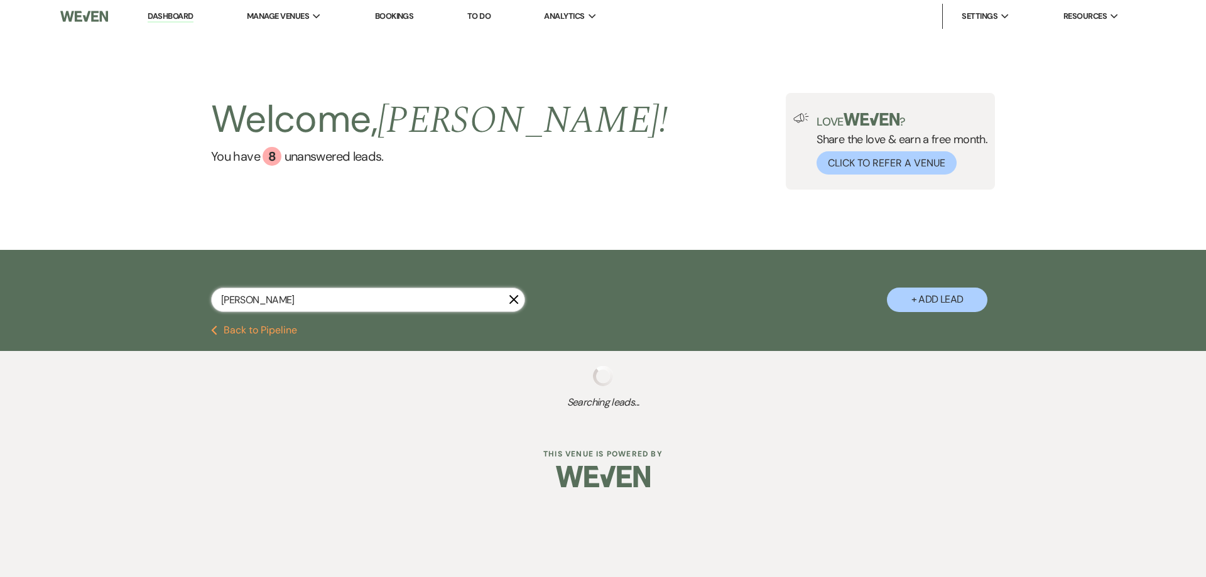
select select "8"
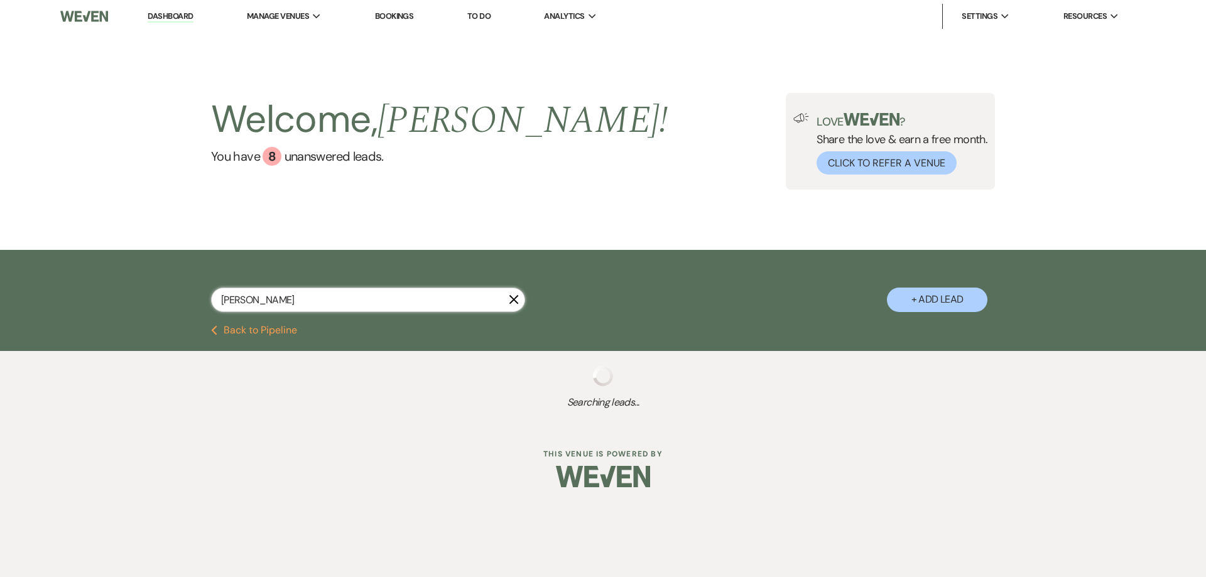
select select "1"
select select "8"
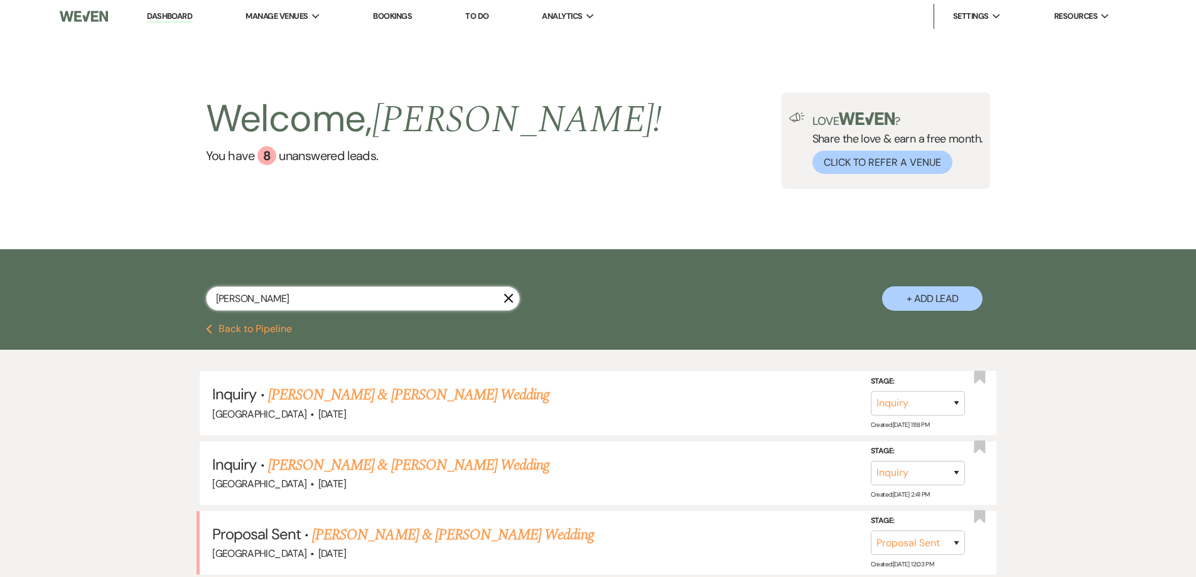
drag, startPoint x: 244, startPoint y: 300, endPoint x: 174, endPoint y: 289, distance: 70.4
click at [176, 289] on div "[PERSON_NAME] + Add Lead" at bounding box center [598, 289] width 904 height 66
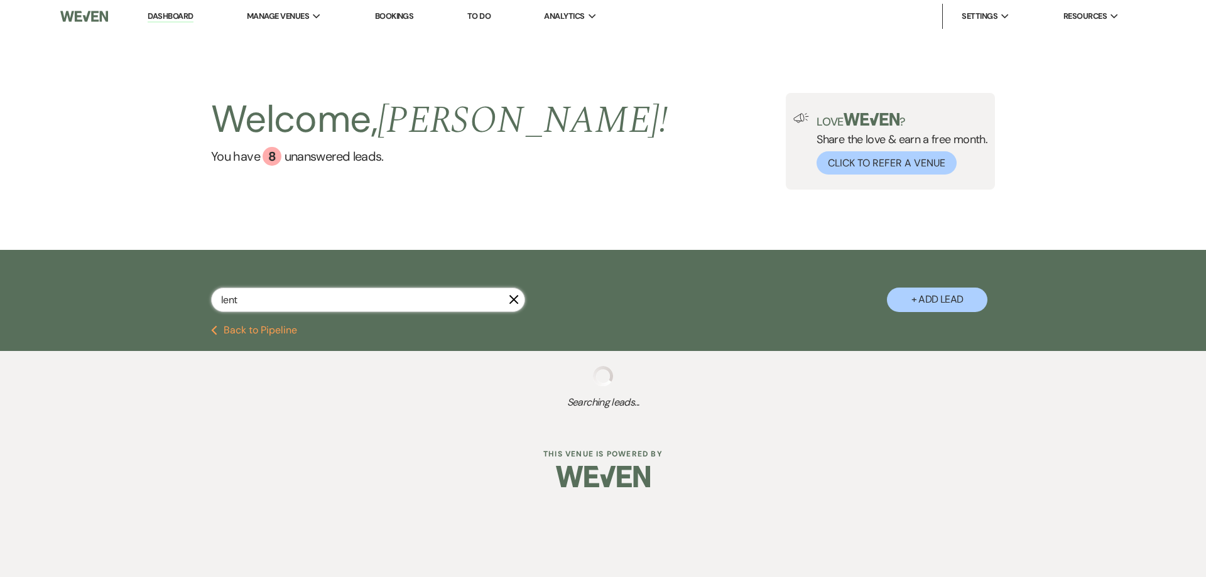
type input "[PERSON_NAME]"
select select "6"
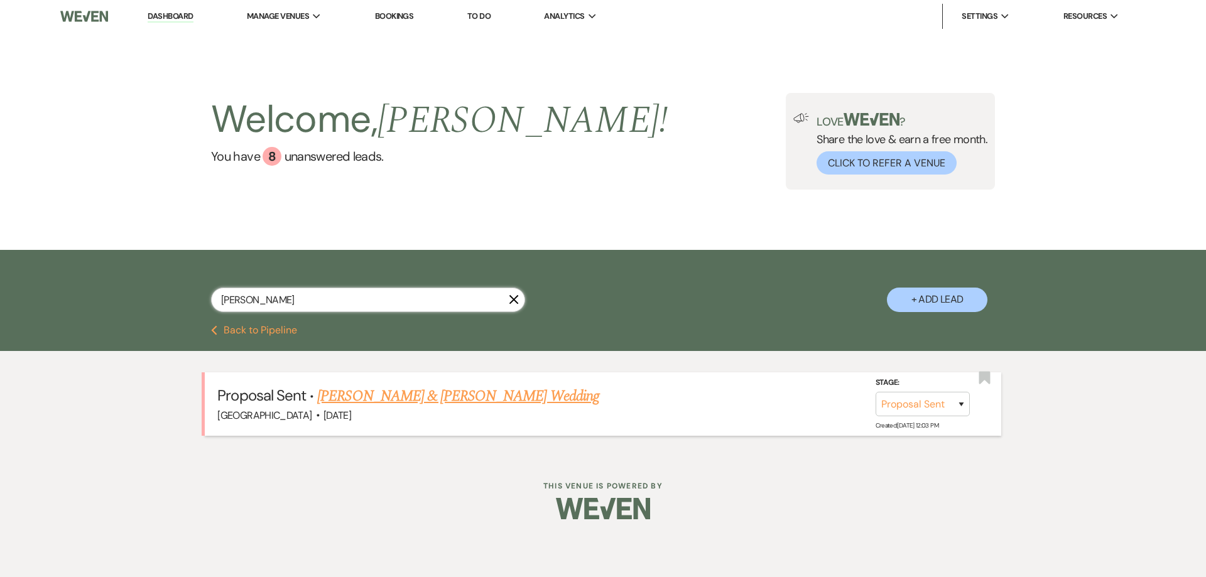
type input "[PERSON_NAME]"
click at [397, 405] on link "[PERSON_NAME] & [PERSON_NAME] Wedding" at bounding box center [457, 396] width 281 height 23
select select "6"
select select "5"
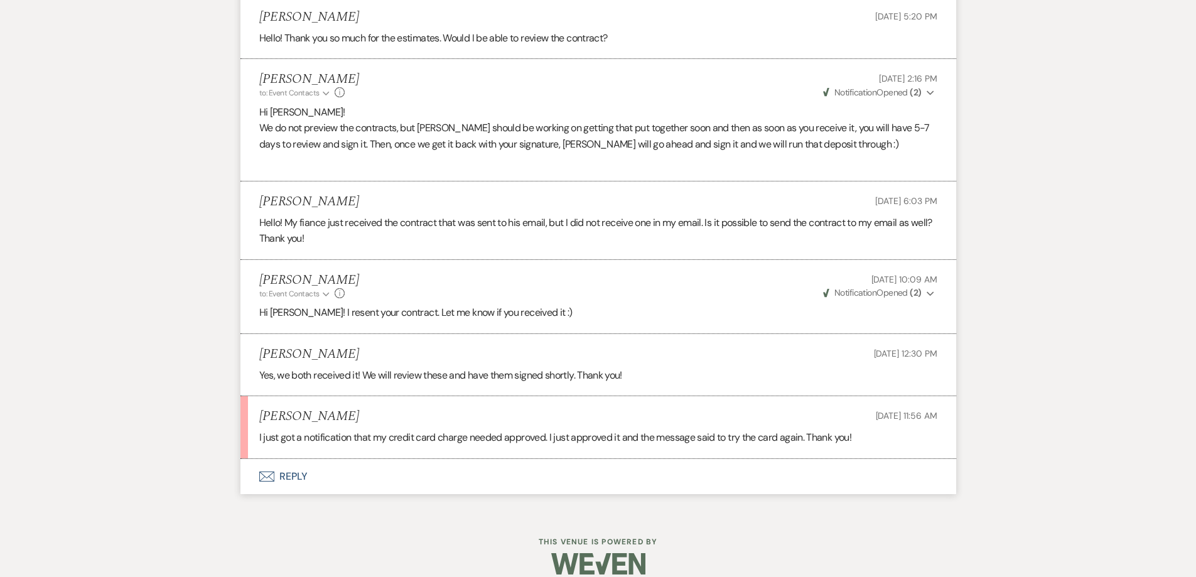
scroll to position [2498, 0]
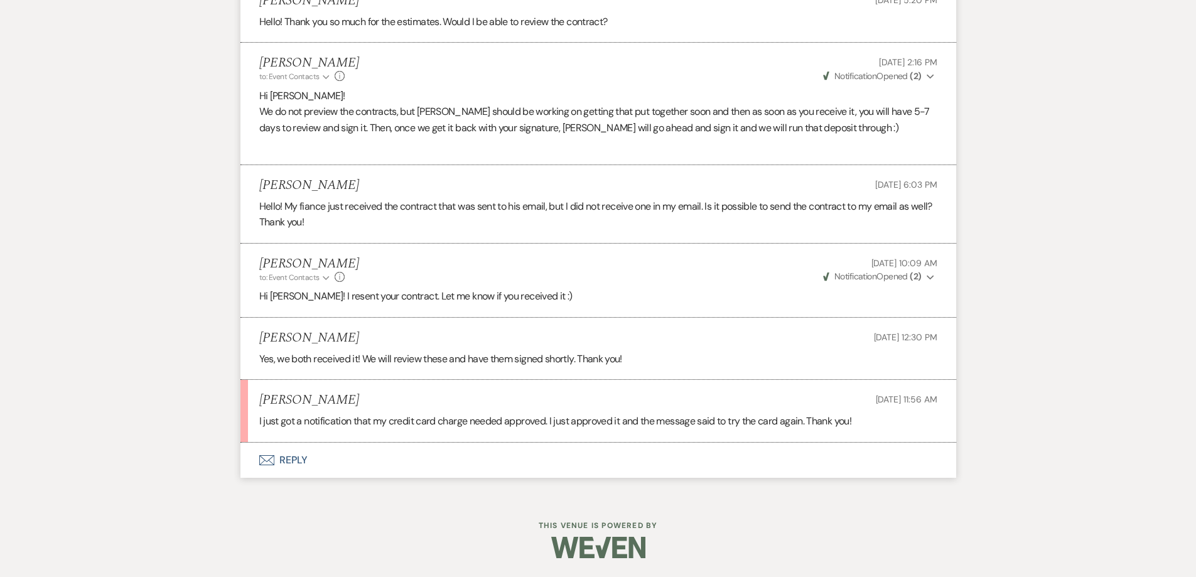
click at [296, 455] on button "Envelope Reply" at bounding box center [599, 460] width 716 height 35
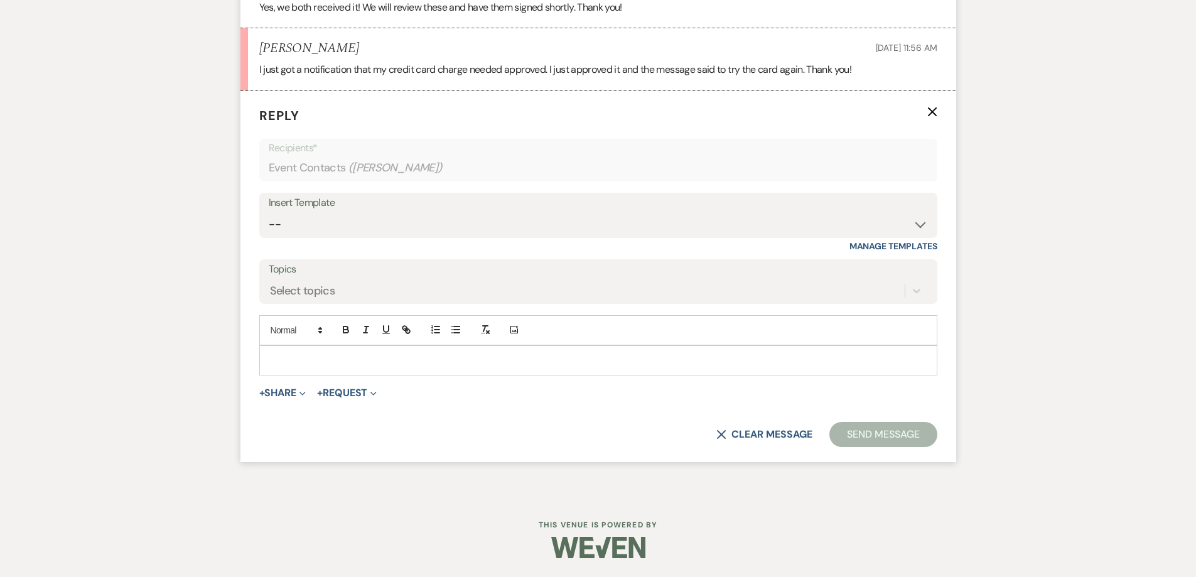
scroll to position [2838, 0]
click at [354, 367] on p at bounding box center [598, 361] width 658 height 14
click at [357, 367] on p "Thanks [PERSON_NAME]!" at bounding box center [598, 361] width 658 height 14
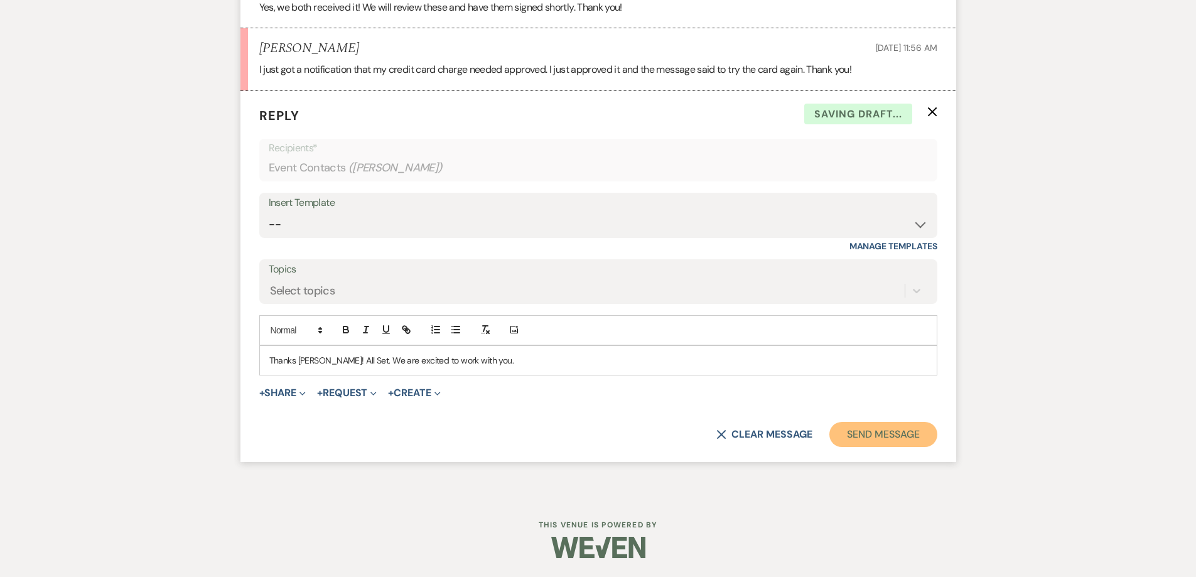
click at [863, 444] on button "Send Message" at bounding box center [883, 434] width 107 height 25
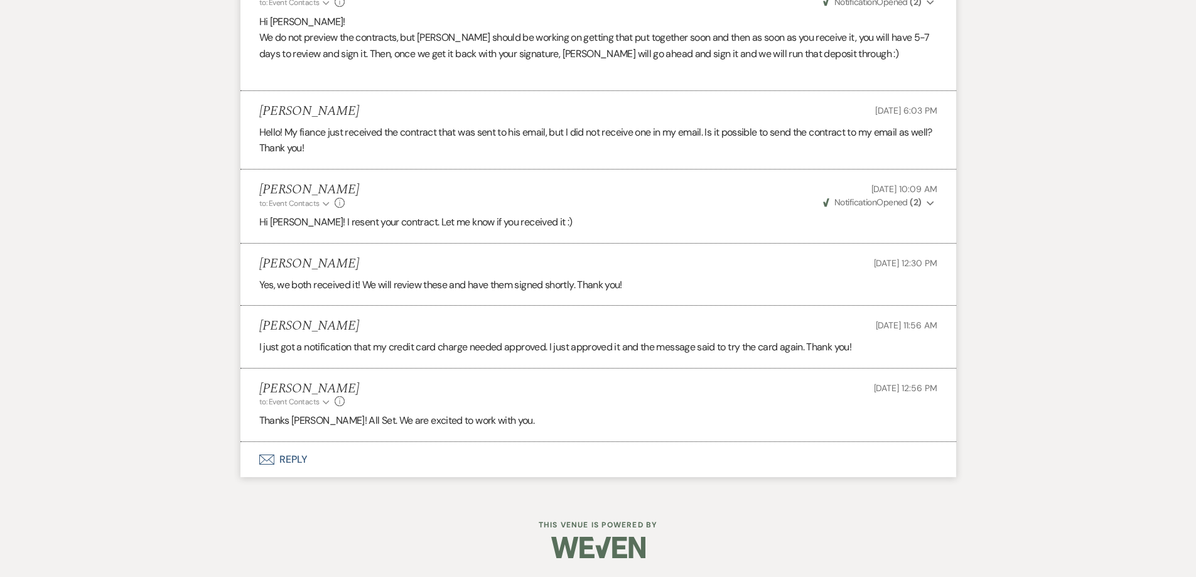
scroll to position [2572, 0]
